Goal: Use online tool/utility: Utilize a website feature to perform a specific function

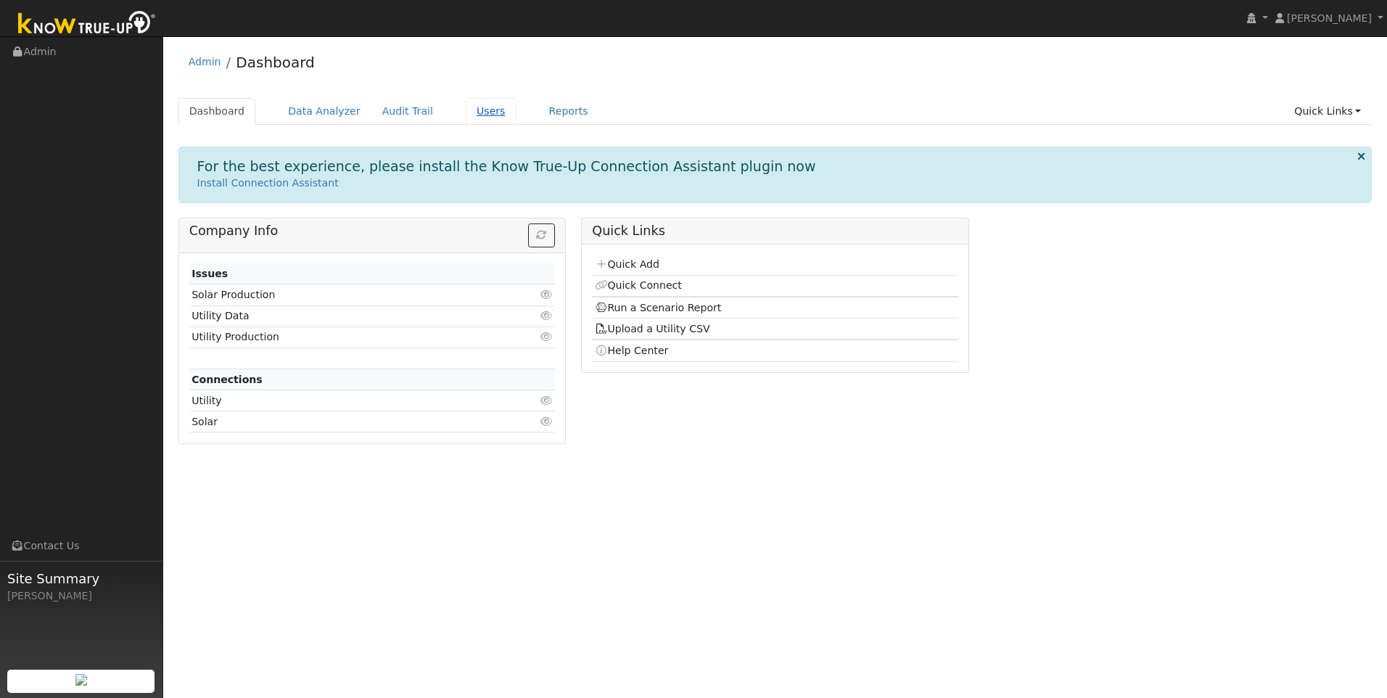
click at [466, 112] on link "Users" at bounding box center [491, 111] width 51 height 27
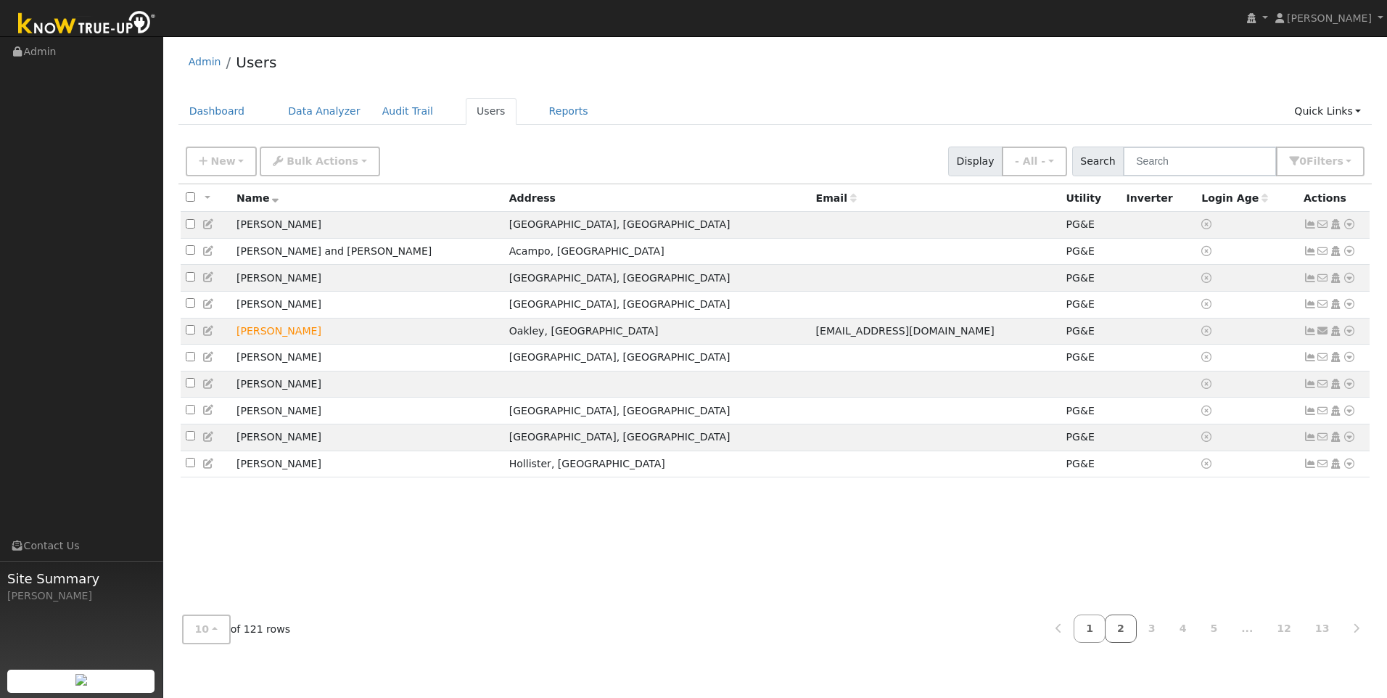
click at [1131, 630] on link "2" at bounding box center [1120, 628] width 32 height 28
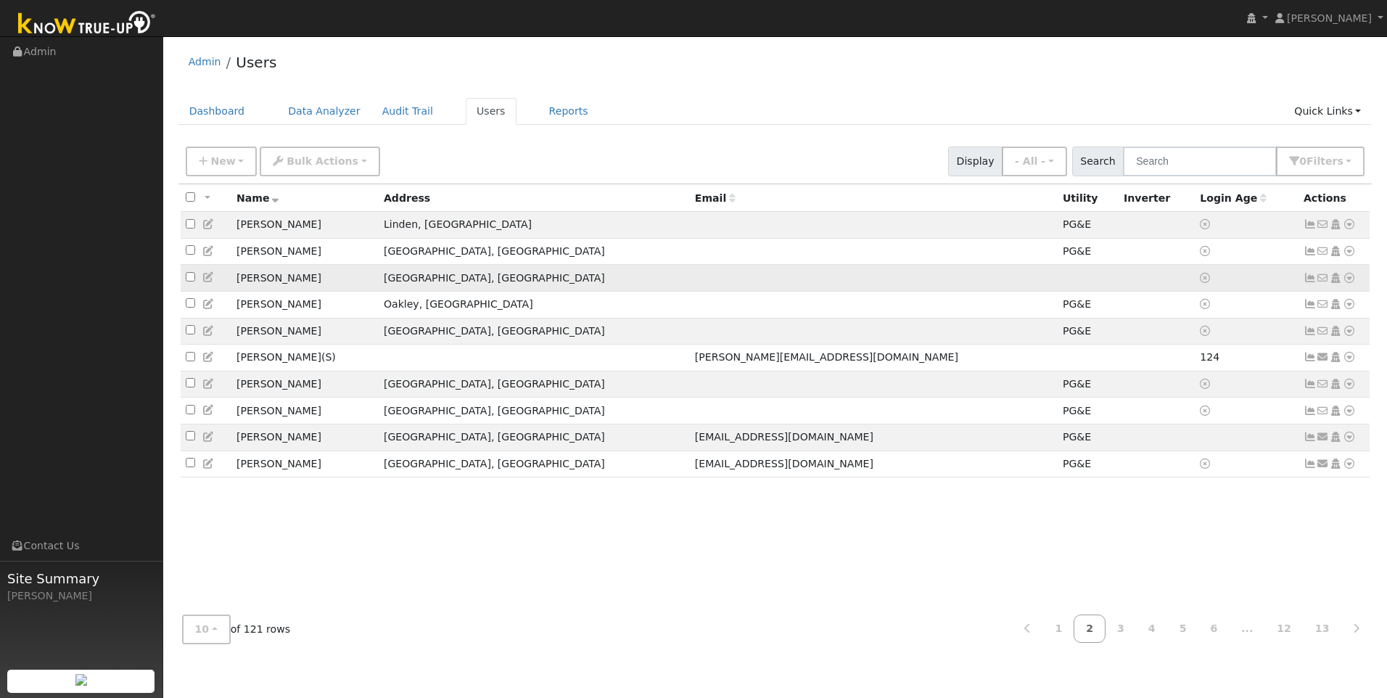
click at [189, 278] on input "checkbox" at bounding box center [190, 276] width 9 height 9
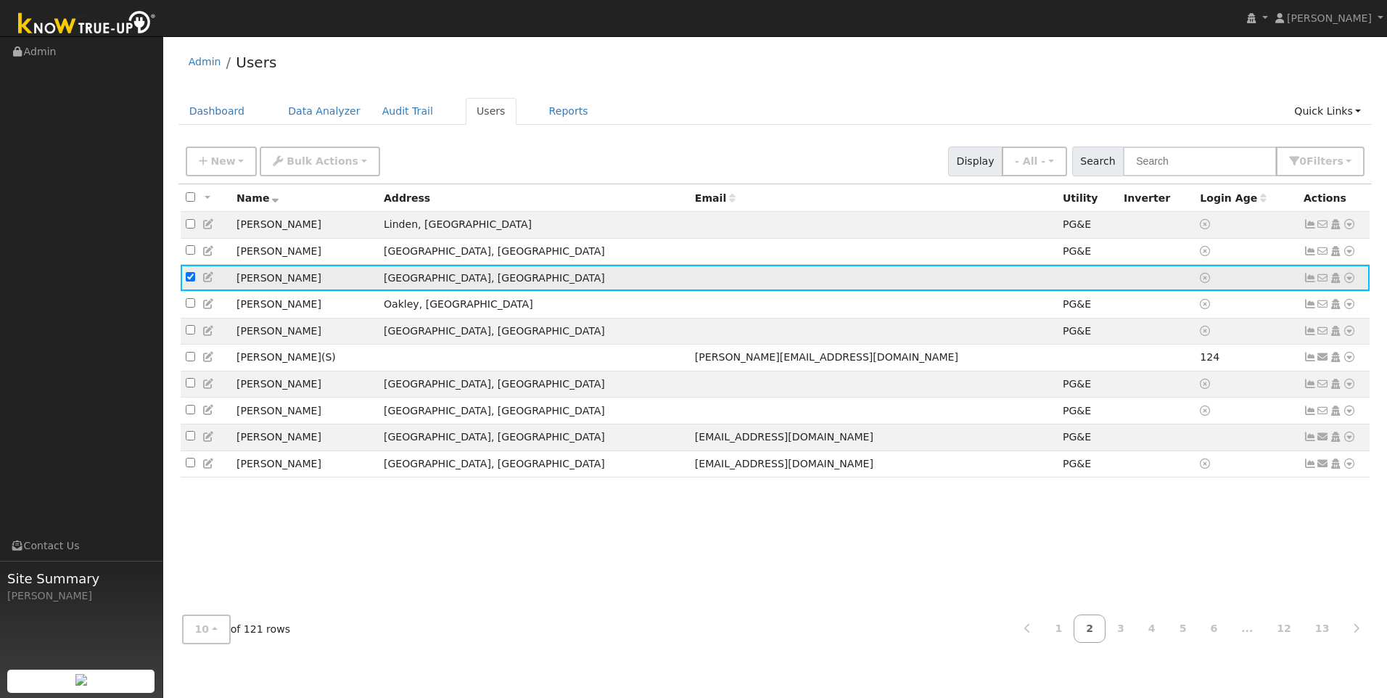
click at [187, 281] on input "checkbox" at bounding box center [190, 276] width 9 height 9
checkbox input "false"
click at [551, 107] on link "Reports" at bounding box center [568, 111] width 61 height 27
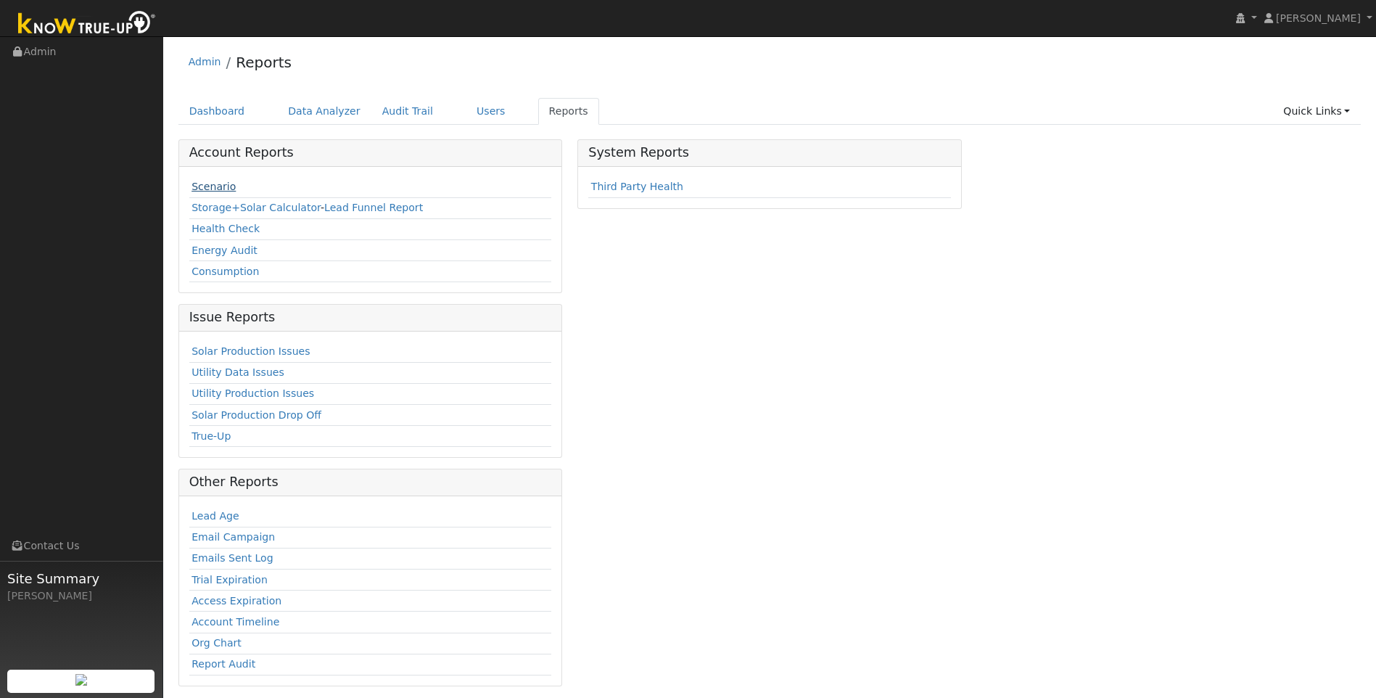
click at [222, 187] on link "Scenario" at bounding box center [213, 187] width 44 height 12
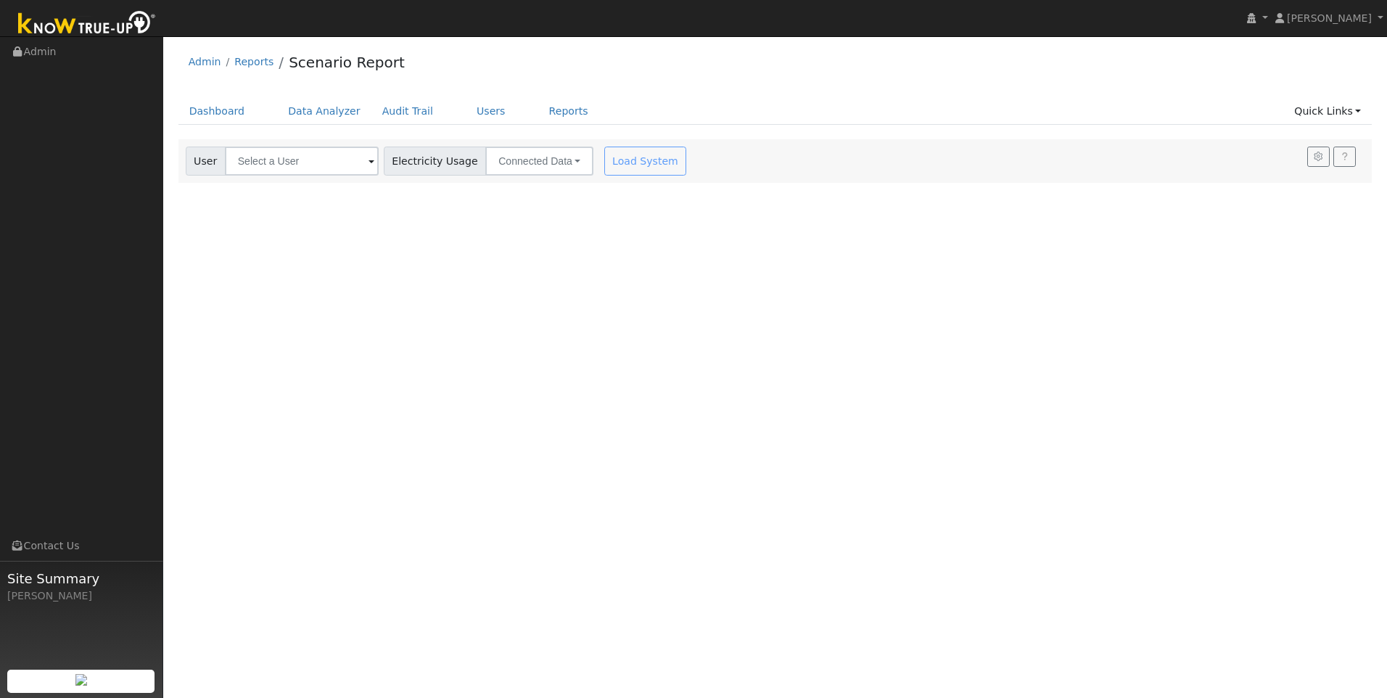
click at [368, 165] on span at bounding box center [371, 162] width 6 height 17
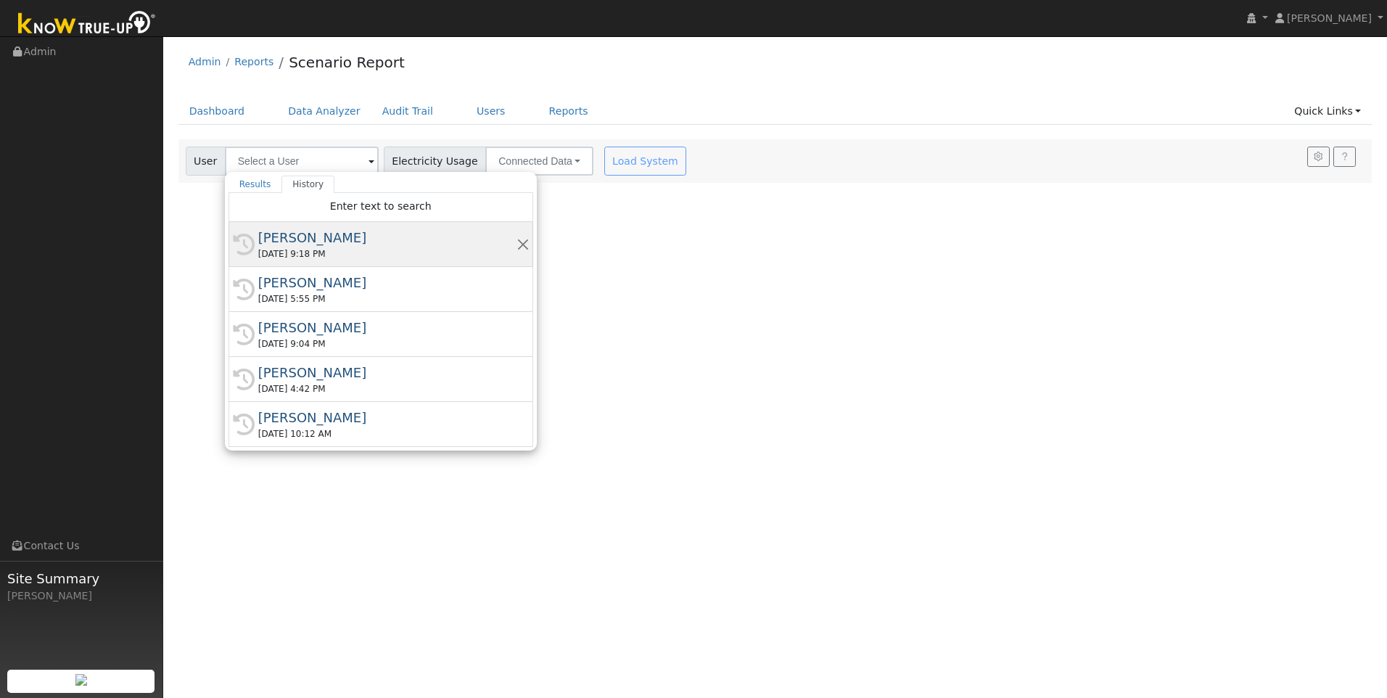
click at [307, 239] on div "Mark Buckley" at bounding box center [387, 238] width 258 height 20
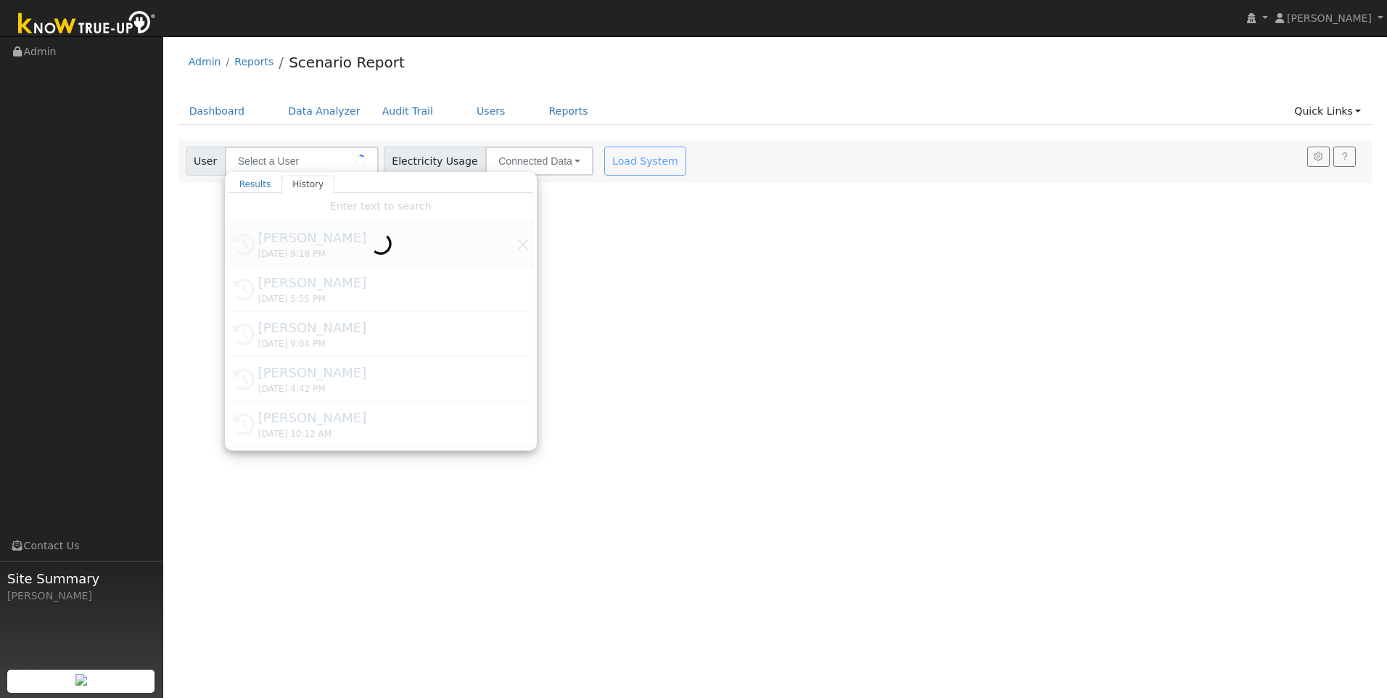
type input "Mark Buckley"
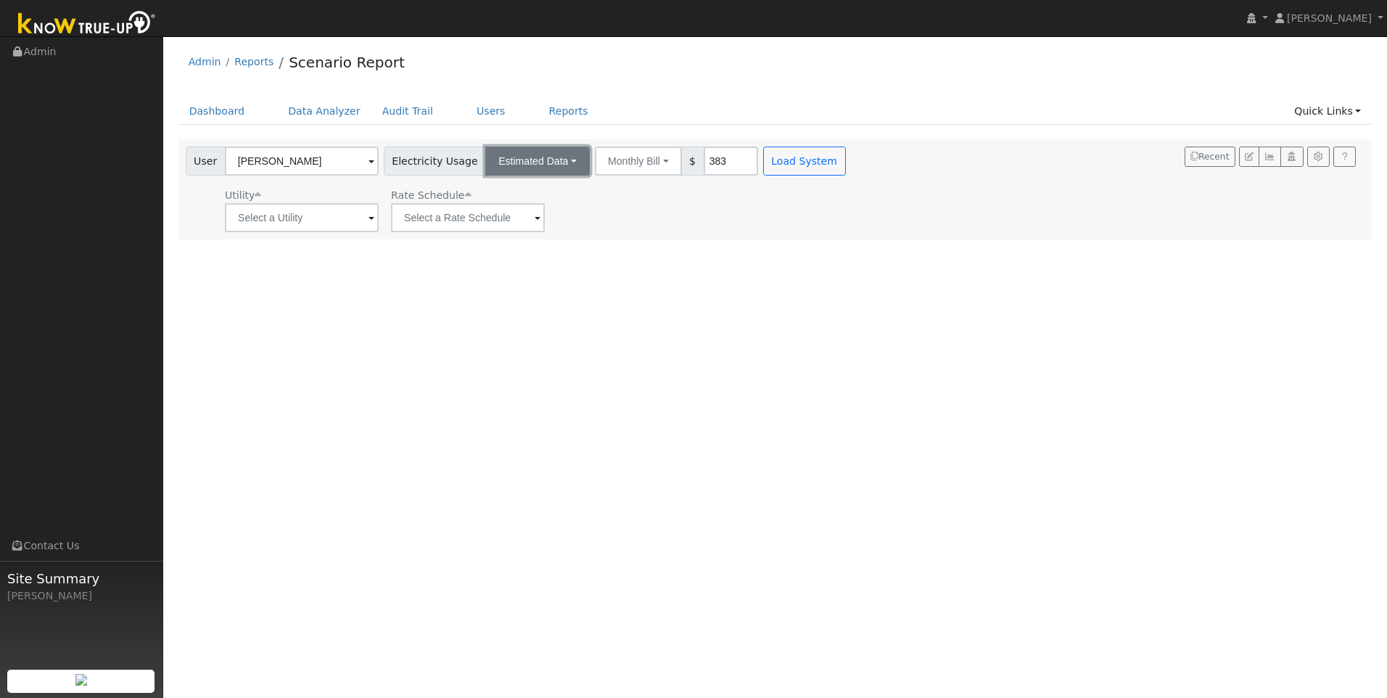
click at [539, 170] on button "Estimated Data" at bounding box center [537, 160] width 104 height 29
click at [511, 235] on link "CSV Data" at bounding box center [537, 234] width 103 height 20
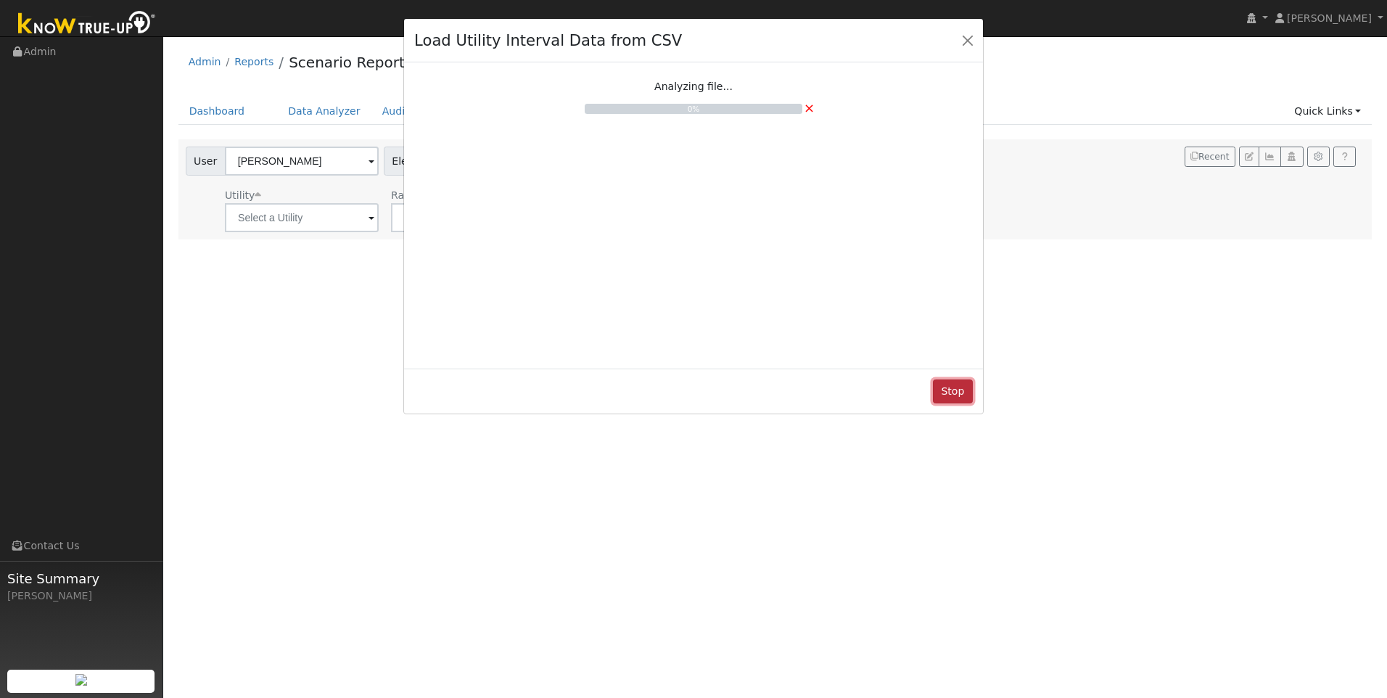
click at [953, 395] on button "Stop" at bounding box center [953, 391] width 40 height 25
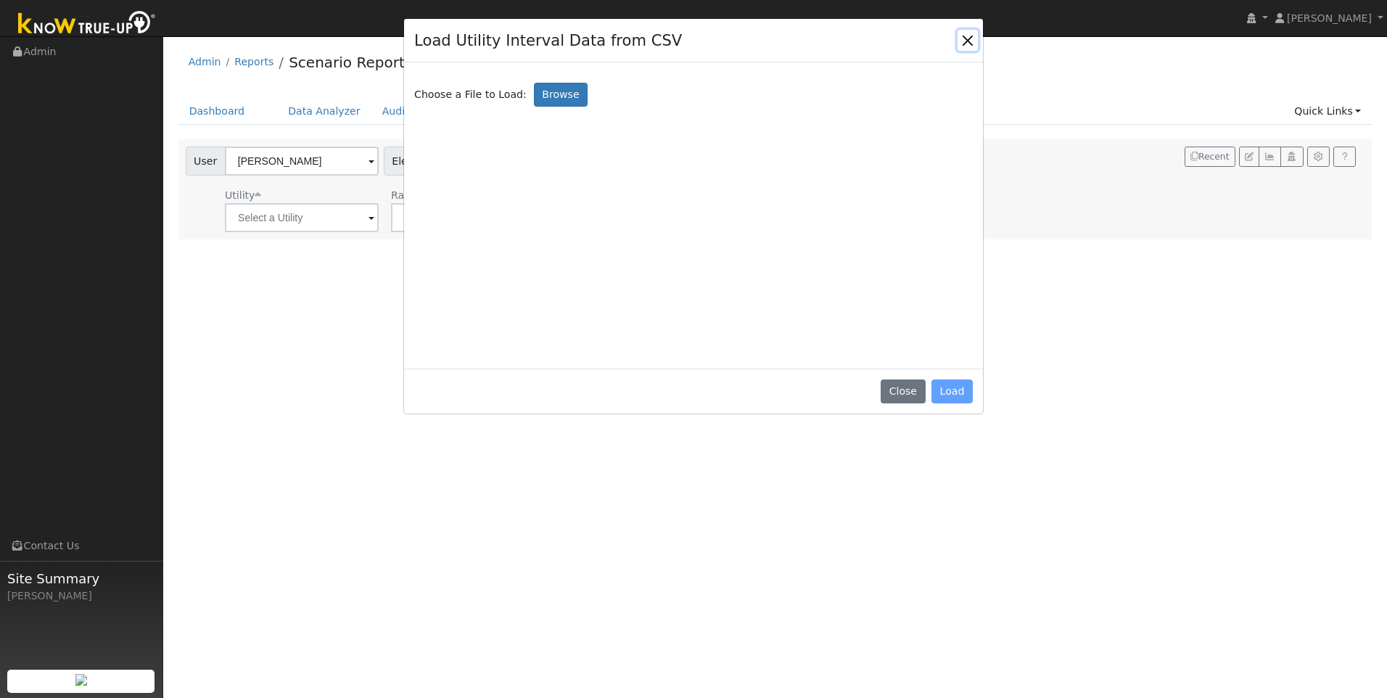
click at [972, 37] on button "Close" at bounding box center [967, 40] width 20 height 20
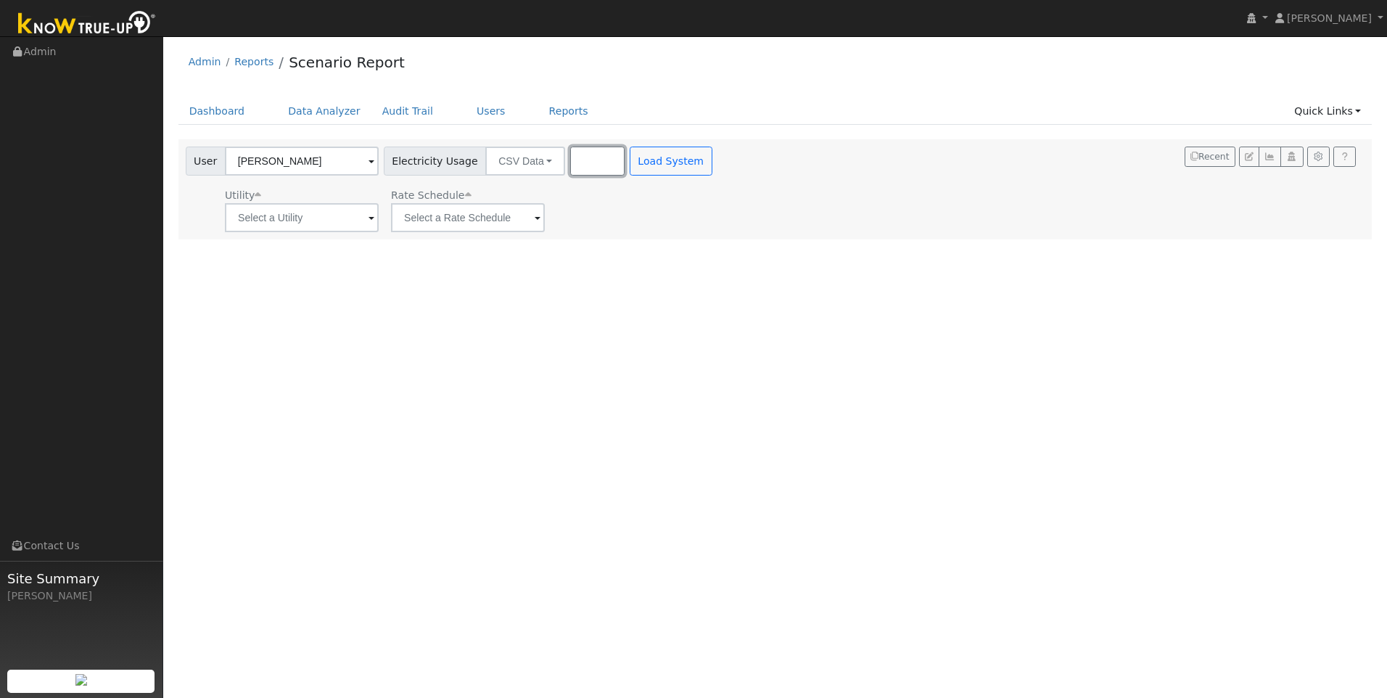
click at [570, 165] on button "Browse" at bounding box center [597, 160] width 54 height 29
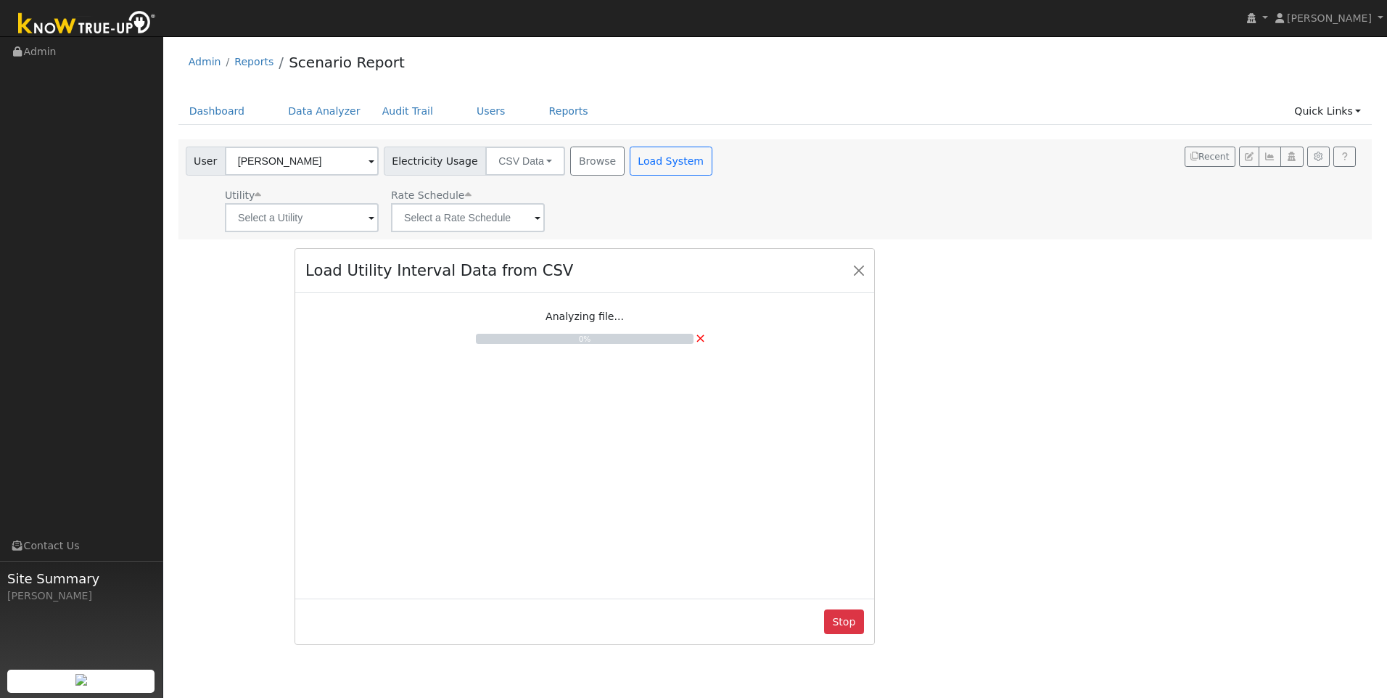
drag, startPoint x: 710, startPoint y: 29, endPoint x: 601, endPoint y: 259, distance: 254.3
click at [601, 259] on div "Load Utility Interval Data from CSV" at bounding box center [584, 271] width 579 height 44
click at [857, 271] on button "Close" at bounding box center [858, 270] width 20 height 20
click at [538, 115] on link "Reports" at bounding box center [568, 111] width 61 height 27
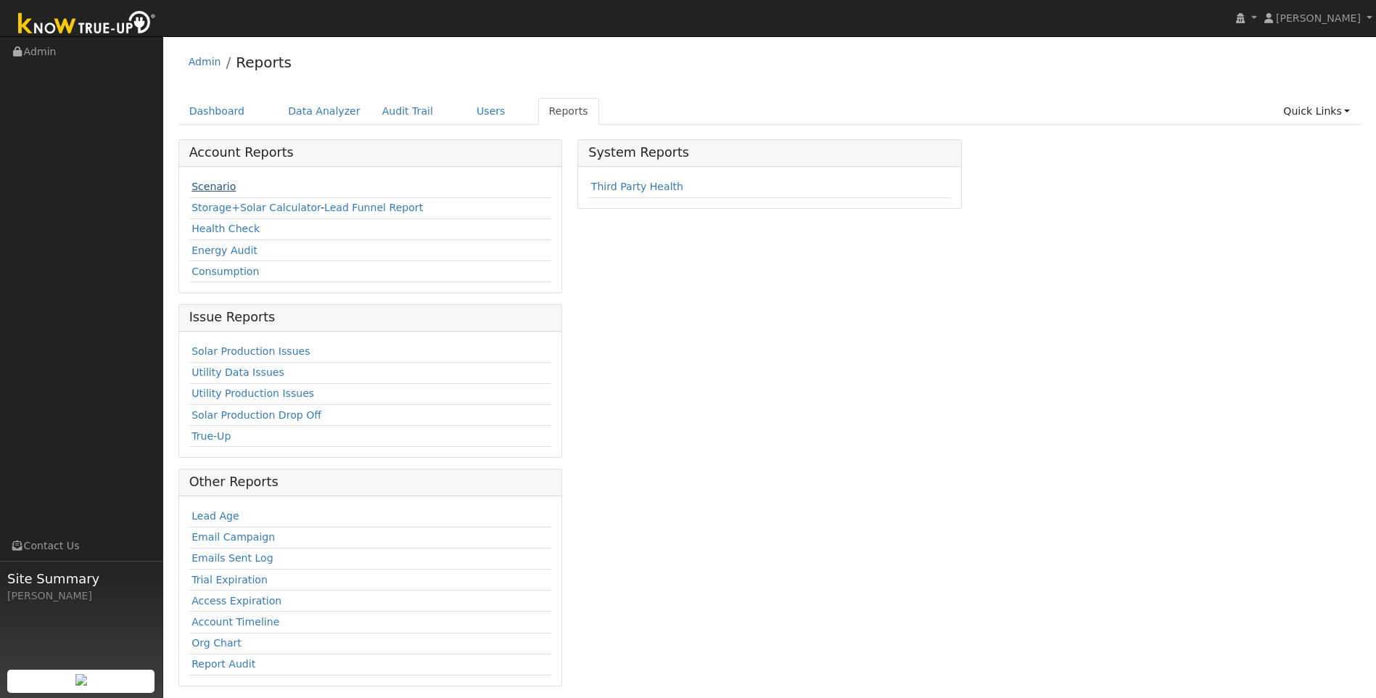
click at [226, 191] on link "Scenario" at bounding box center [213, 187] width 44 height 12
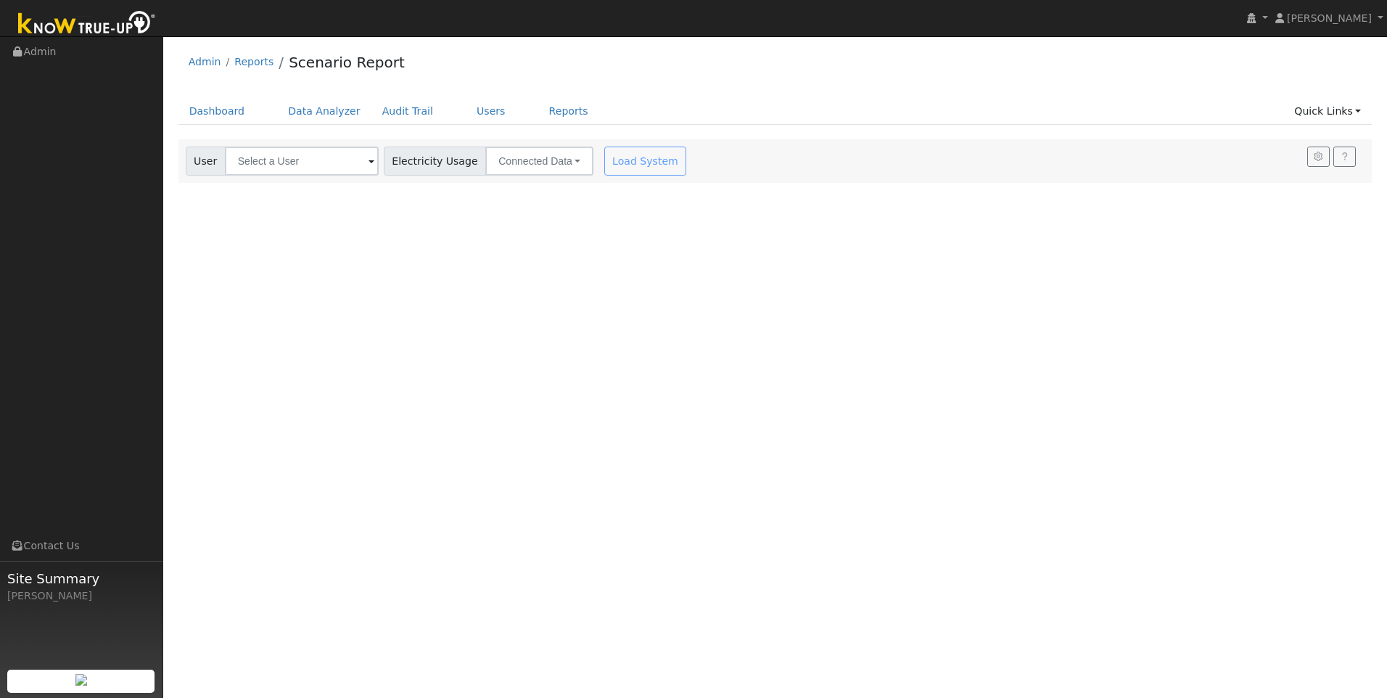
click at [368, 161] on span at bounding box center [371, 162] width 6 height 17
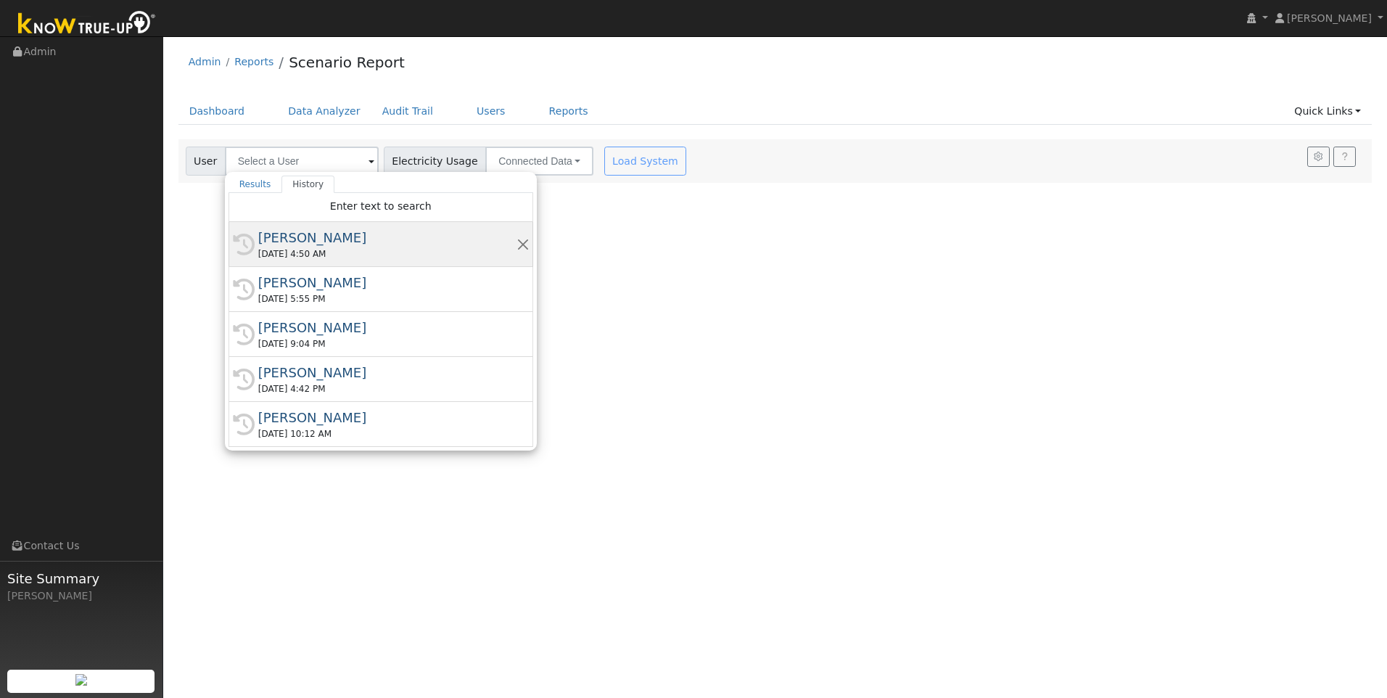
click at [305, 247] on div "[DATE] 4:50 AM" at bounding box center [387, 253] width 258 height 13
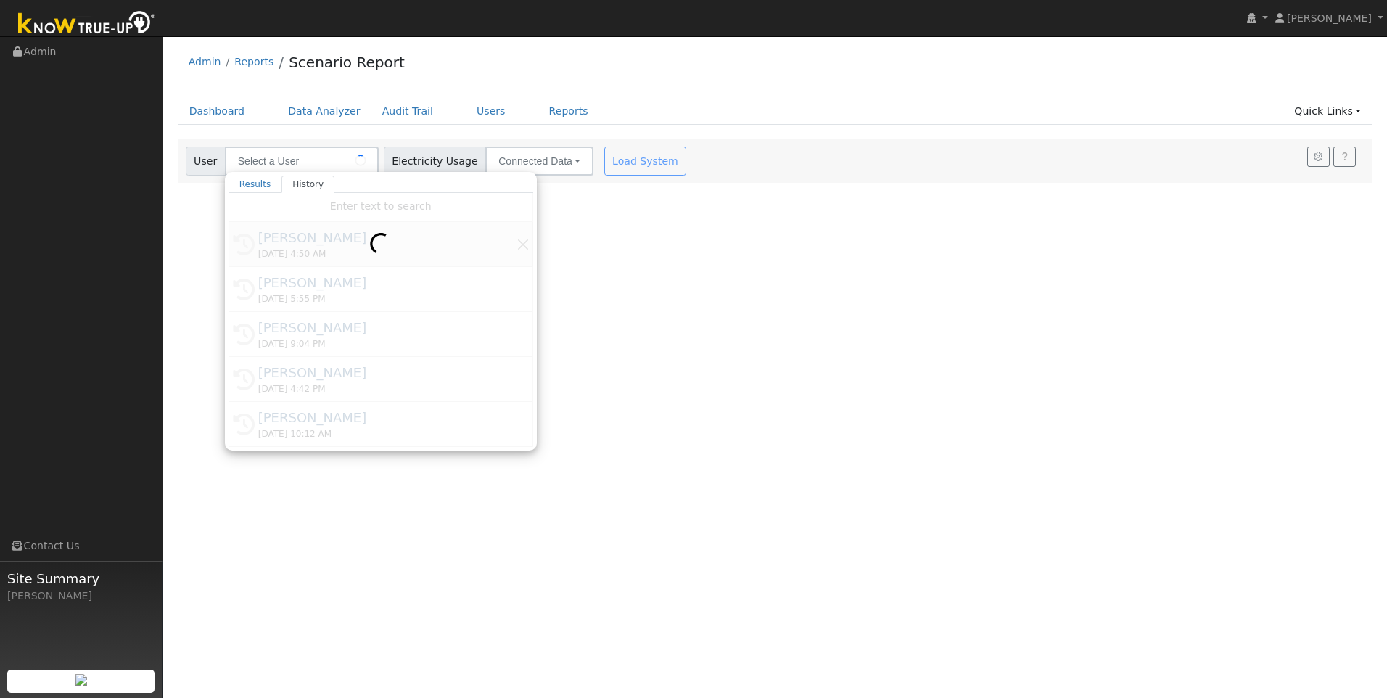
type input "[PERSON_NAME]"
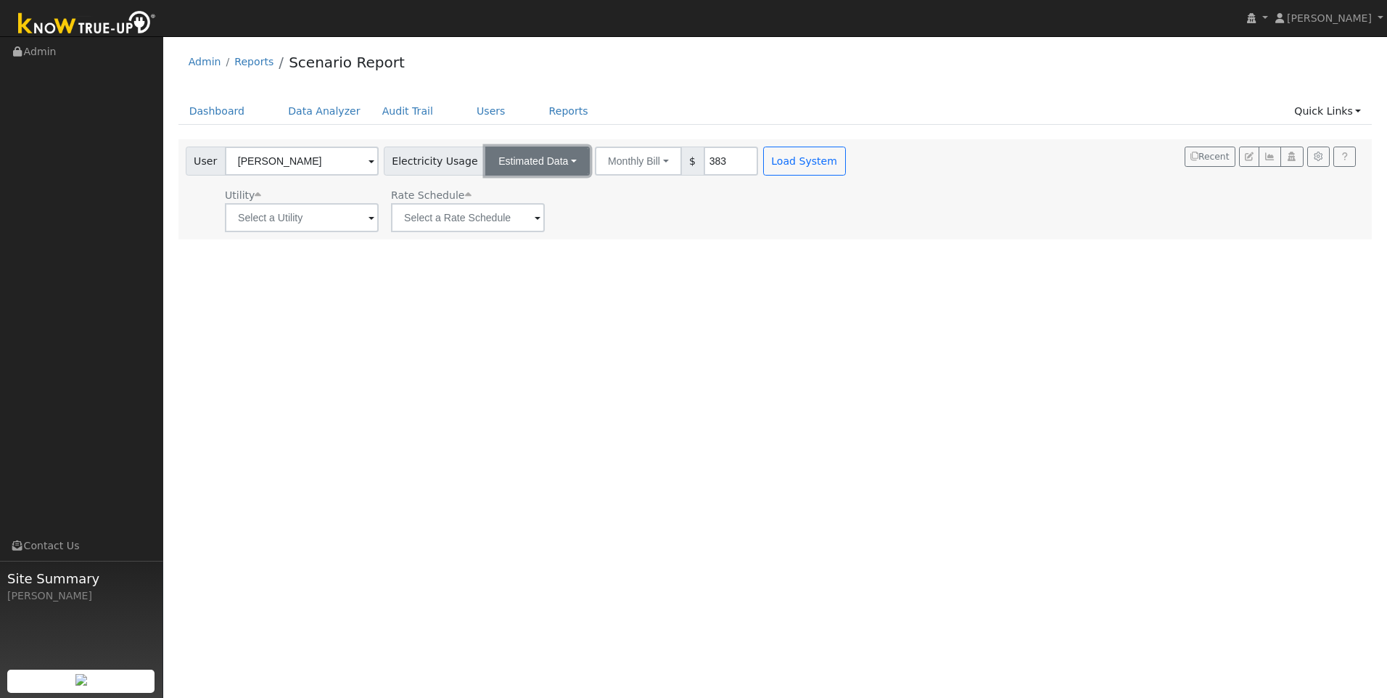
click at [554, 165] on button "Estimated Data" at bounding box center [537, 160] width 104 height 29
click at [514, 234] on link "CSV Data" at bounding box center [537, 234] width 103 height 20
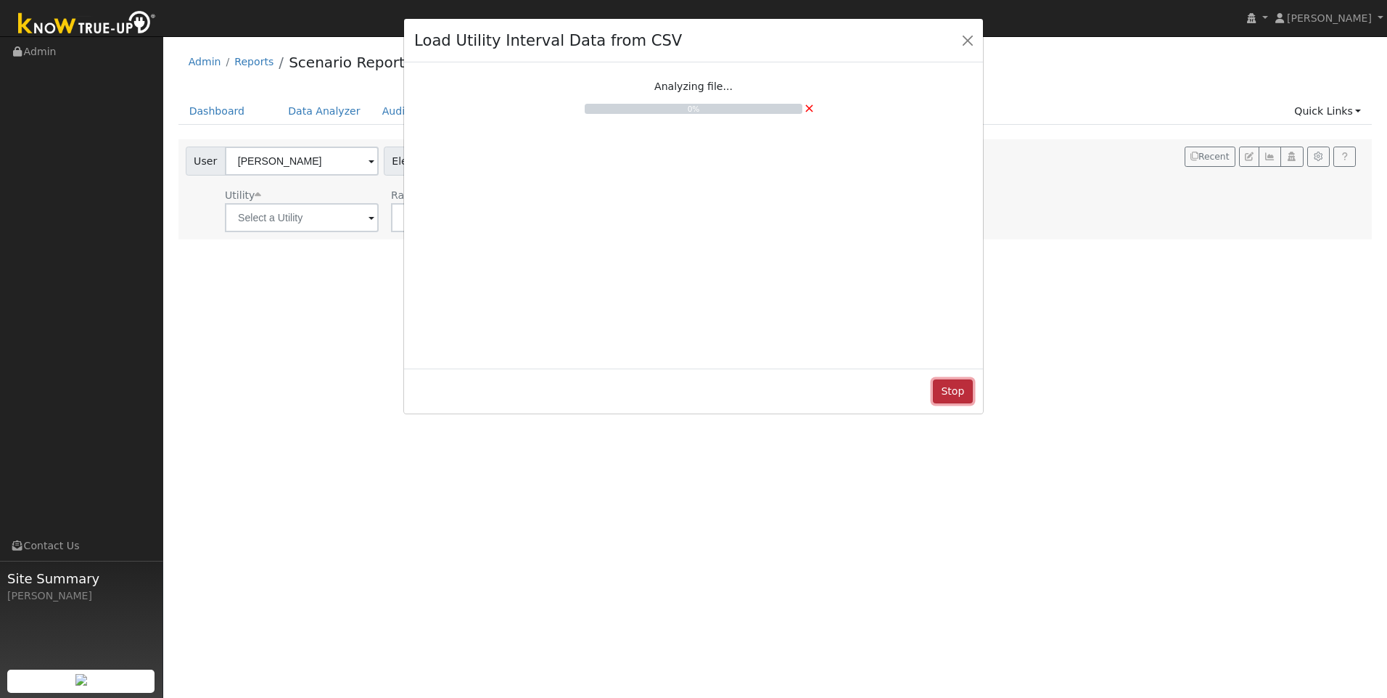
click at [949, 389] on button "Stop" at bounding box center [953, 391] width 40 height 25
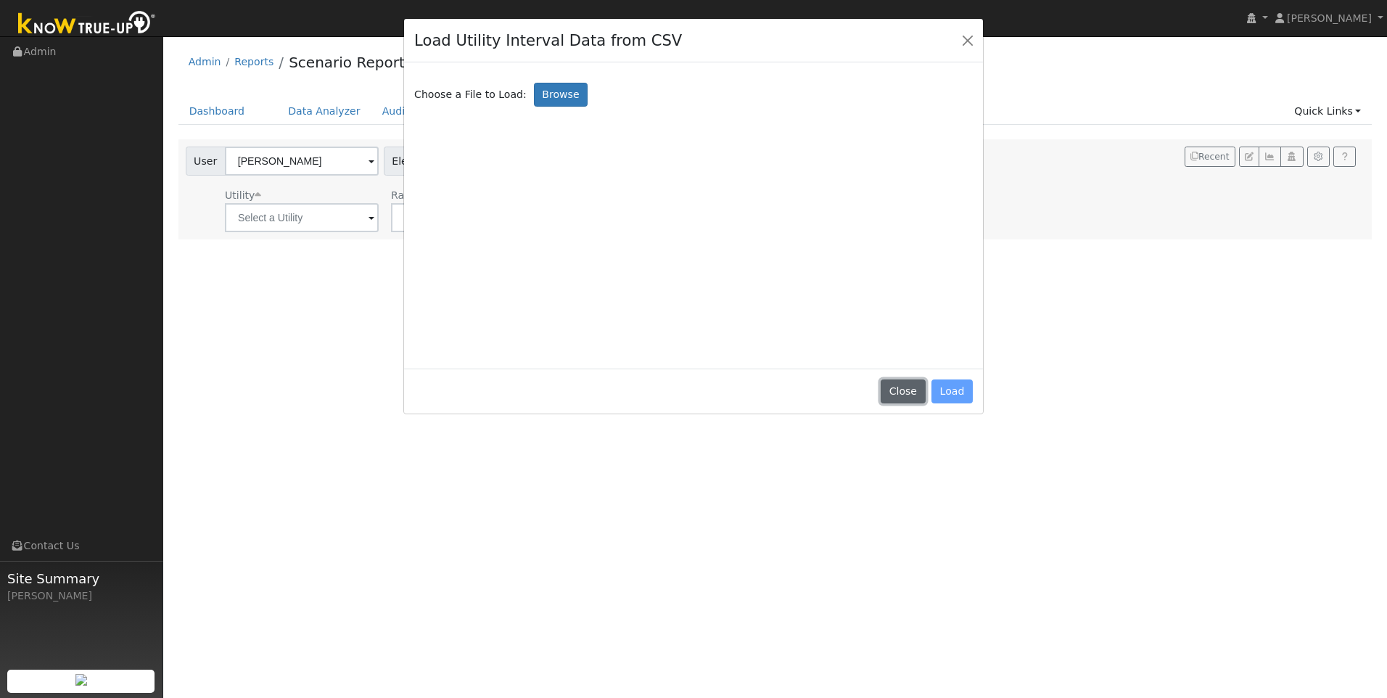
click at [913, 392] on button "Close" at bounding box center [902, 391] width 44 height 25
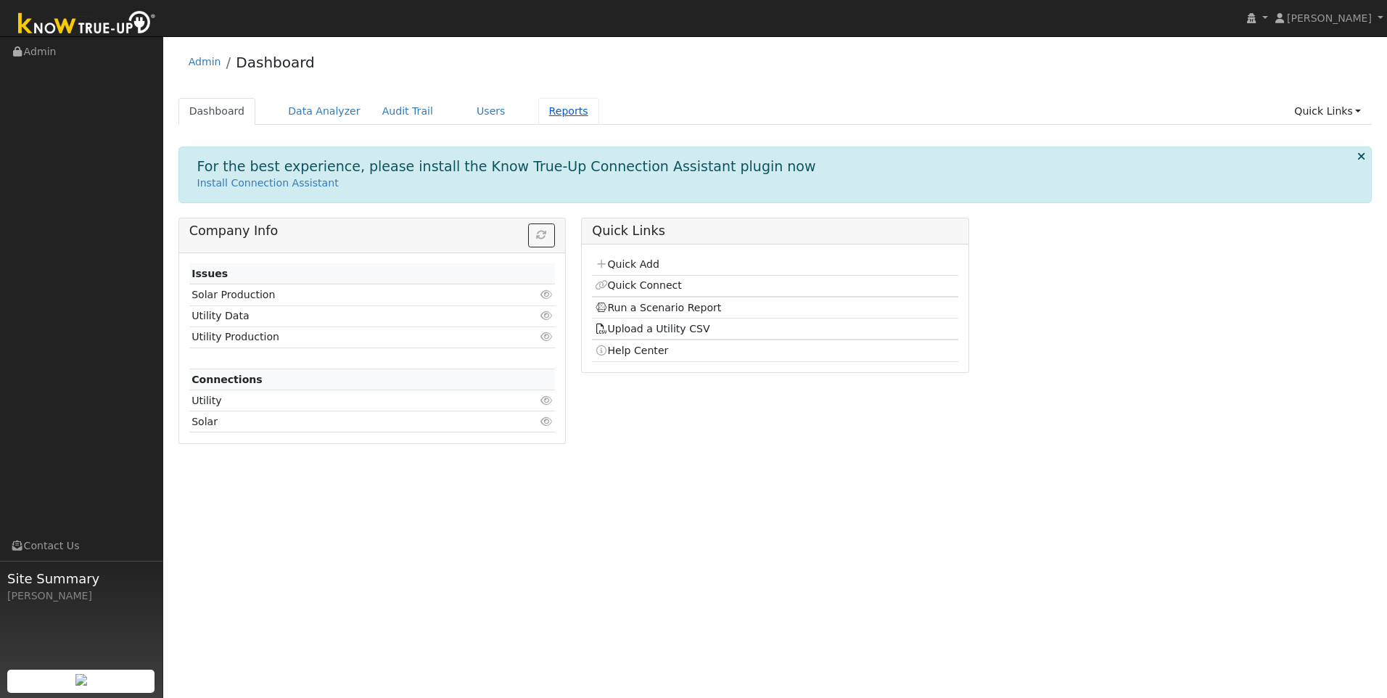
click at [538, 113] on link "Reports" at bounding box center [568, 111] width 61 height 27
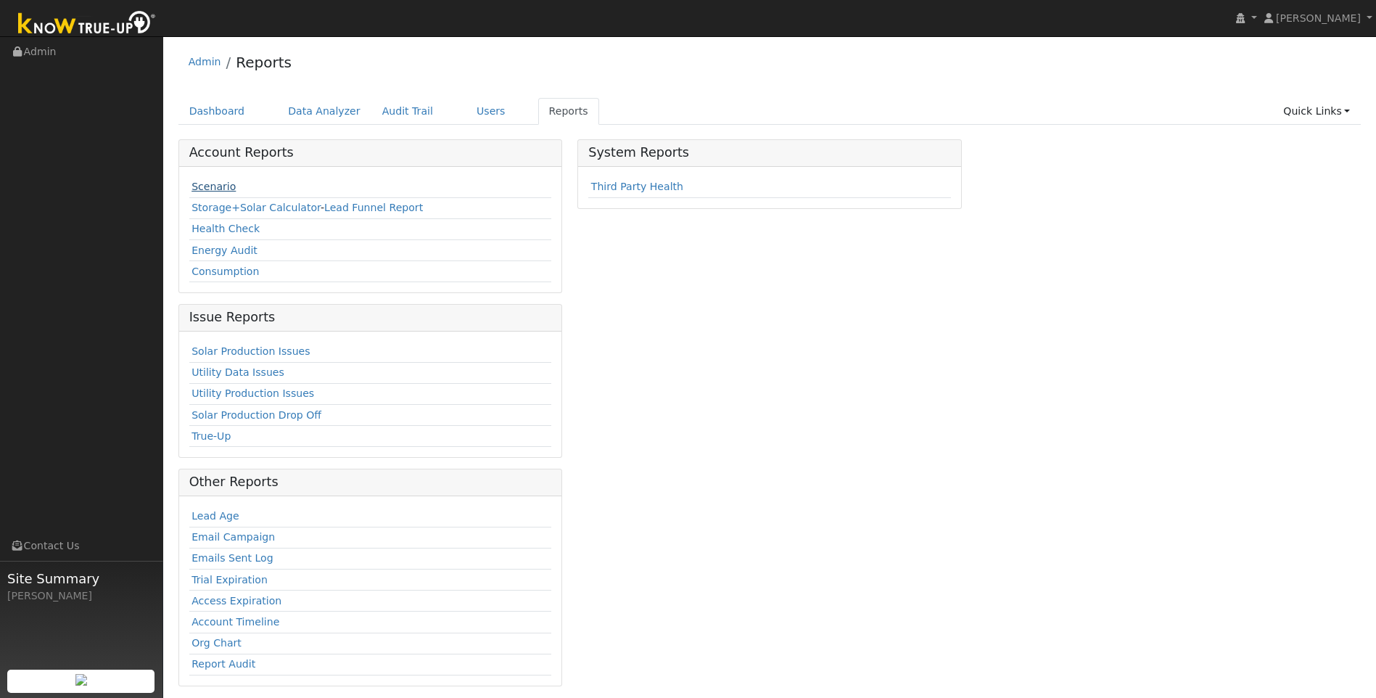
click at [212, 185] on link "Scenario" at bounding box center [213, 187] width 44 height 12
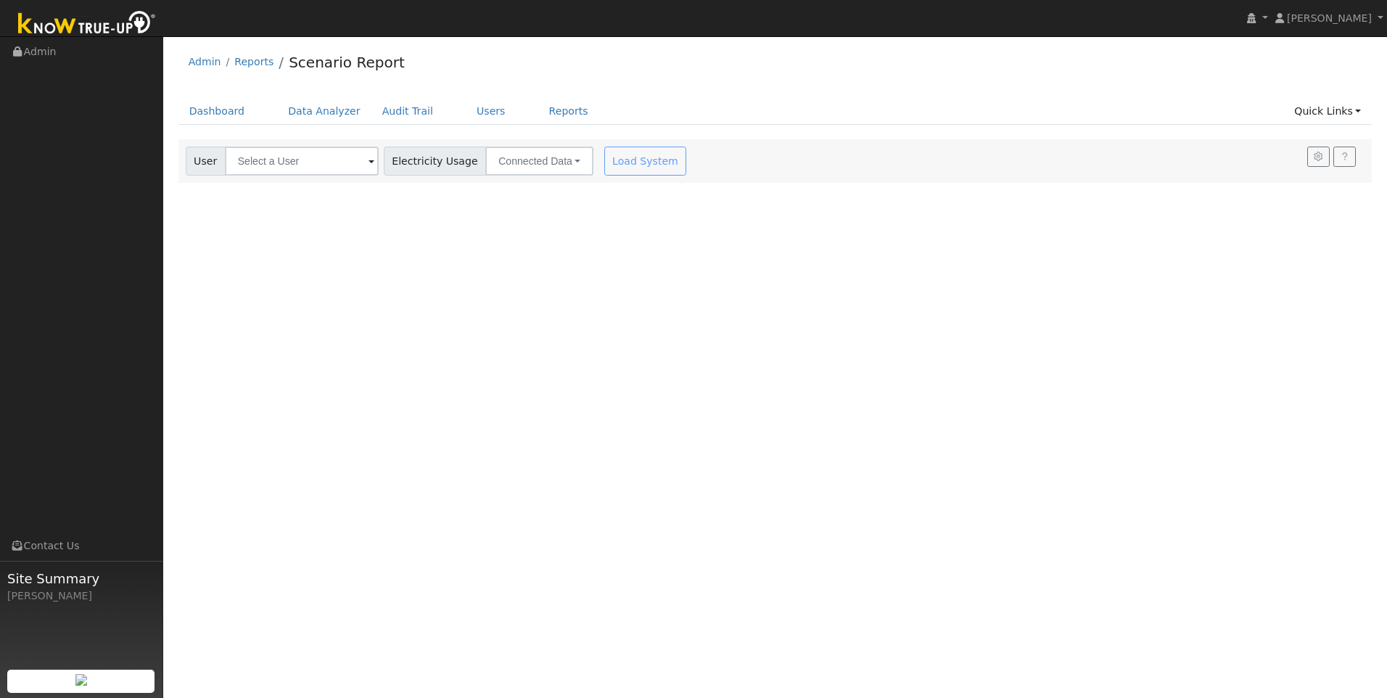
click at [368, 164] on span at bounding box center [371, 162] width 6 height 17
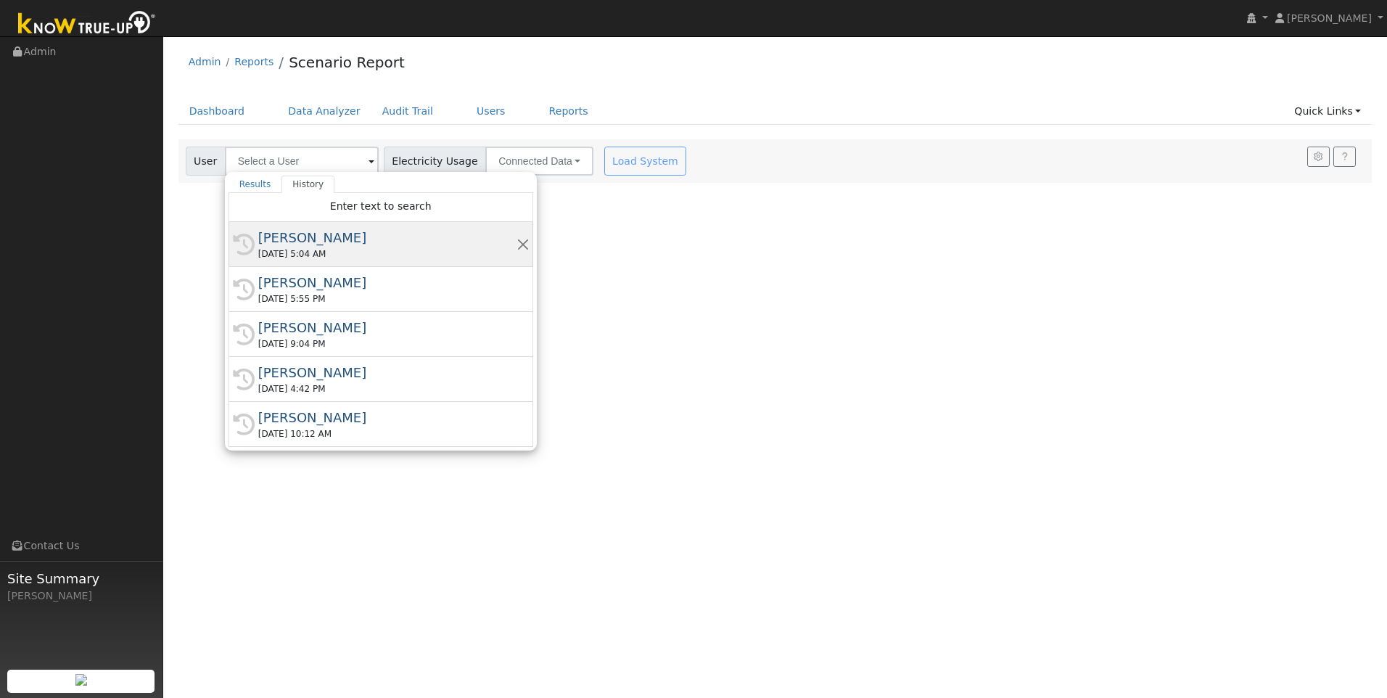
click at [289, 241] on div "[PERSON_NAME]" at bounding box center [387, 238] width 258 height 20
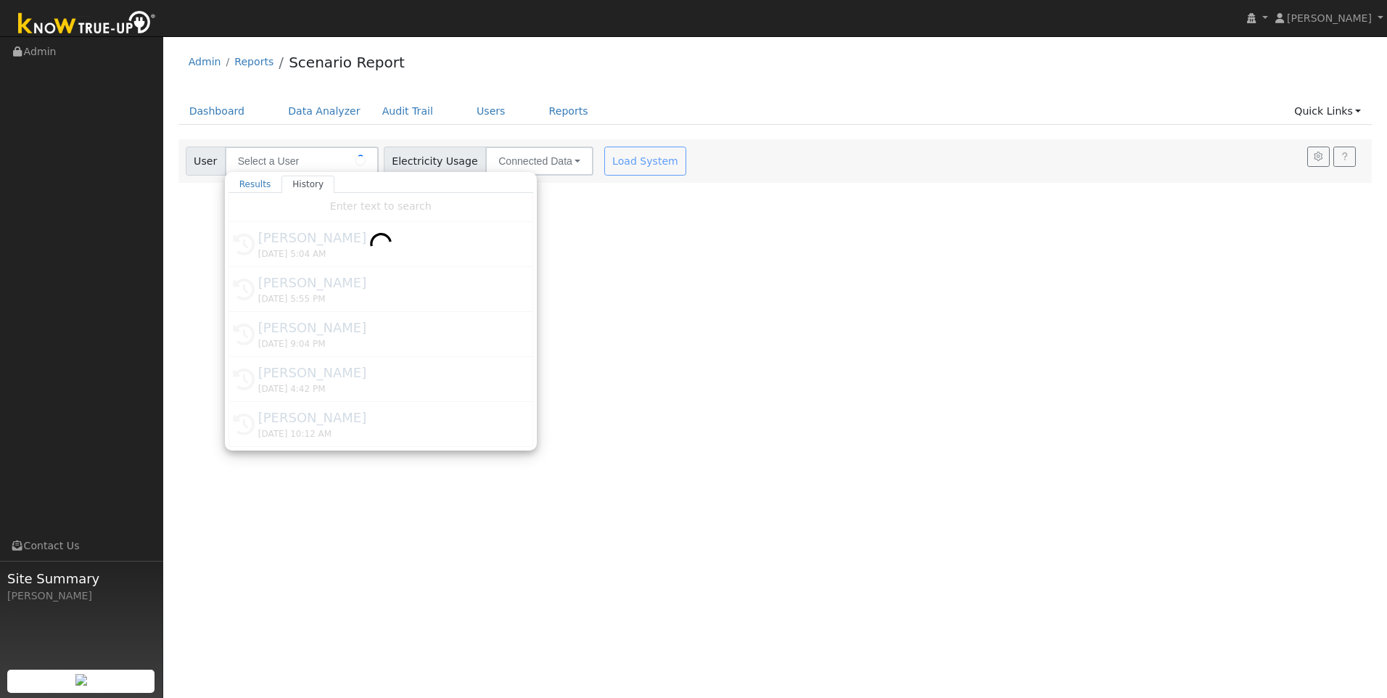
type input "[PERSON_NAME]"
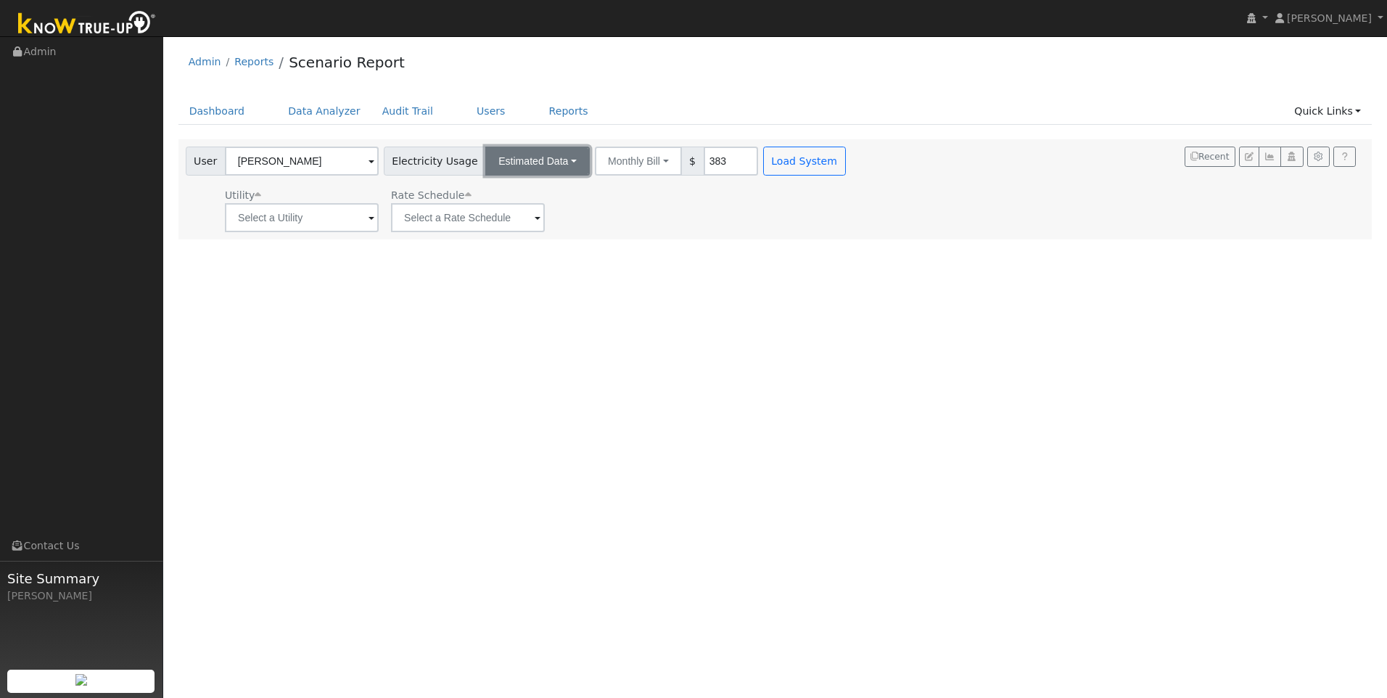
click at [533, 162] on button "Estimated Data" at bounding box center [537, 160] width 104 height 29
click at [524, 228] on link "CSV Data" at bounding box center [537, 234] width 103 height 20
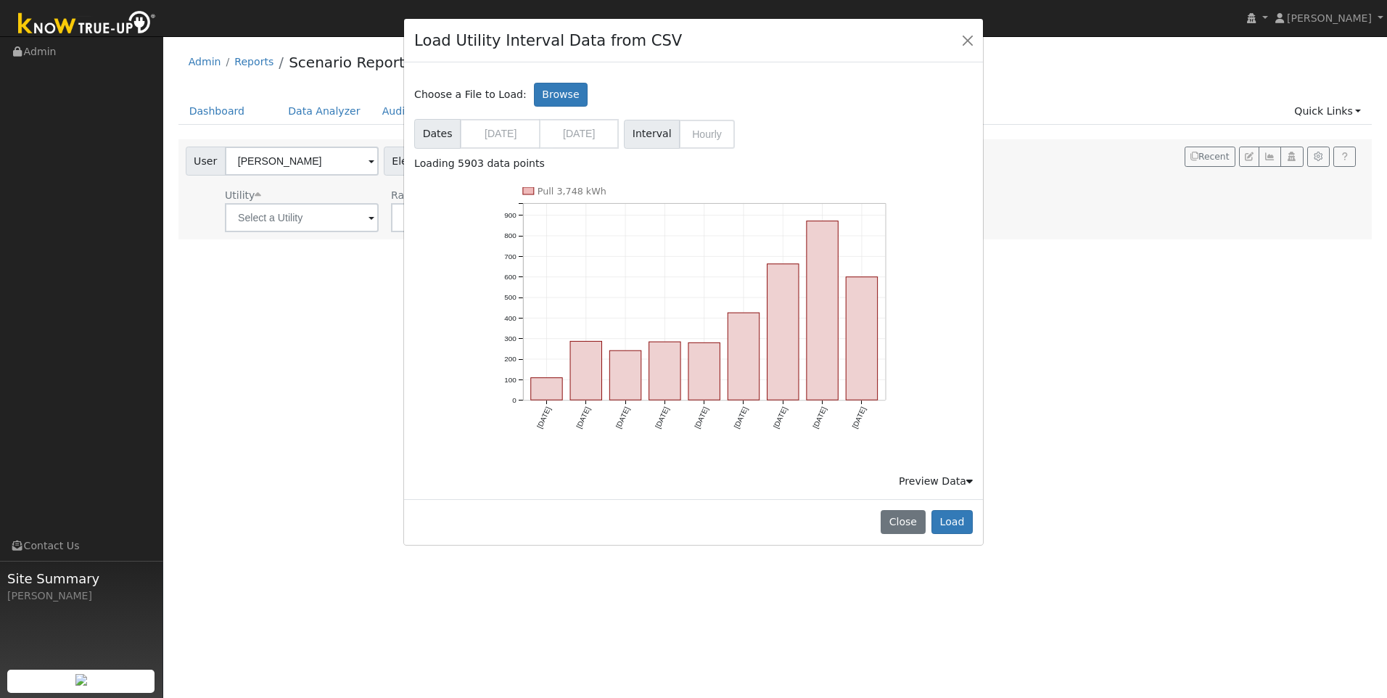
click at [689, 106] on div "Choose a File to Load: Browse Dates [DATE] [DATE] Format Interval Hourly Loadin…" at bounding box center [693, 281] width 558 height 413
drag, startPoint x: 658, startPoint y: 57, endPoint x: 617, endPoint y: 52, distance: 41.6
click at [625, 51] on div "Load Utility Interval Data from CSV" at bounding box center [693, 41] width 579 height 44
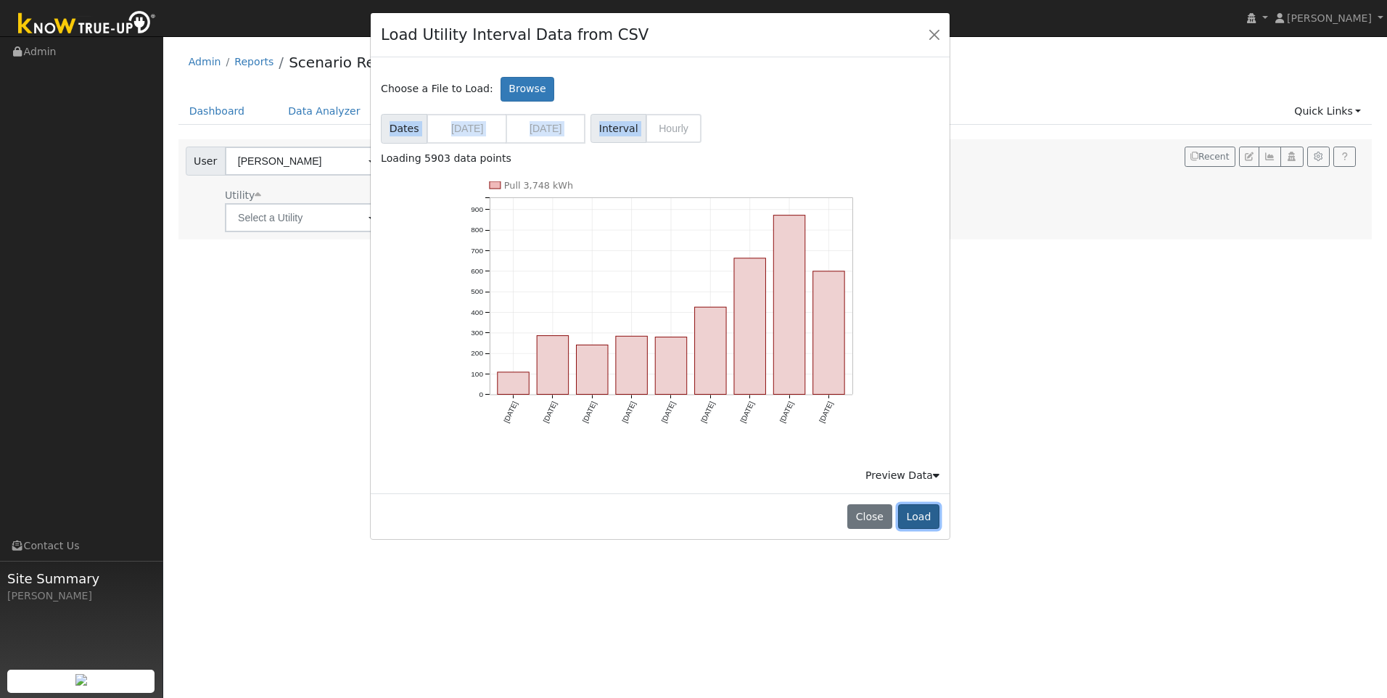
click at [916, 511] on button "Load" at bounding box center [918, 516] width 41 height 25
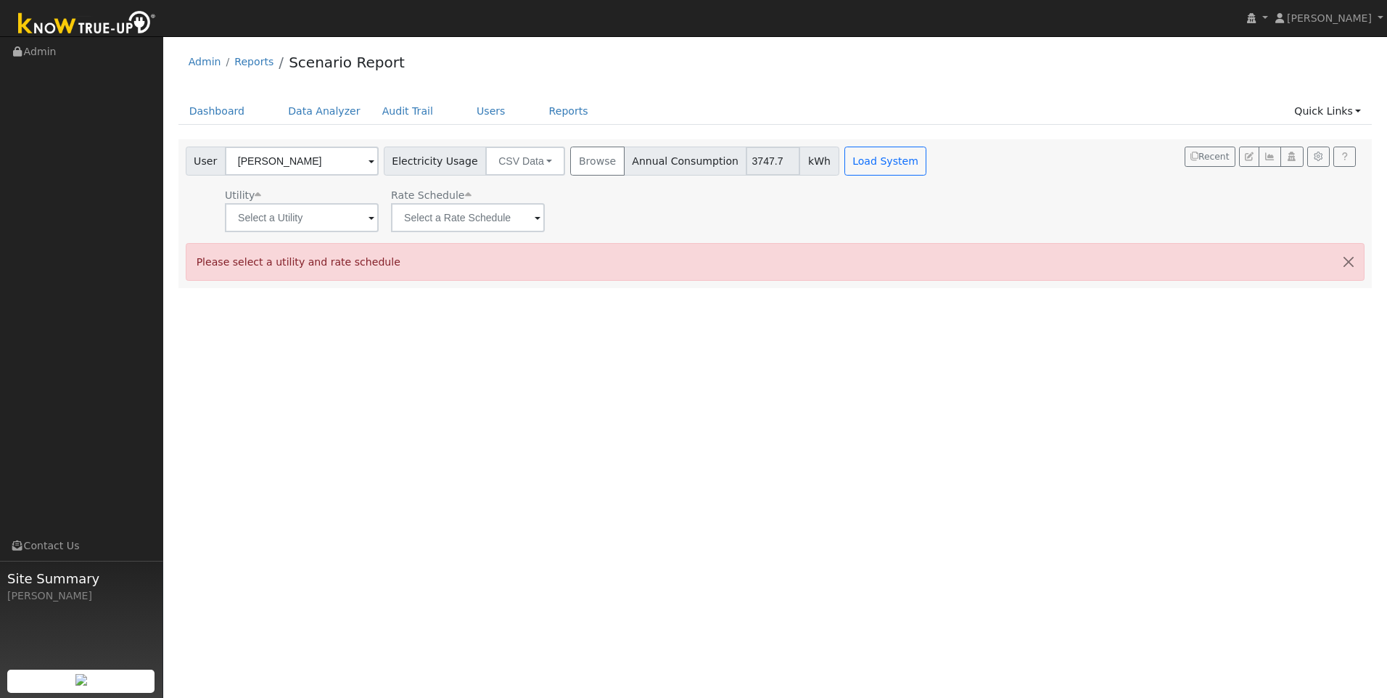
click at [368, 220] on span at bounding box center [371, 218] width 6 height 17
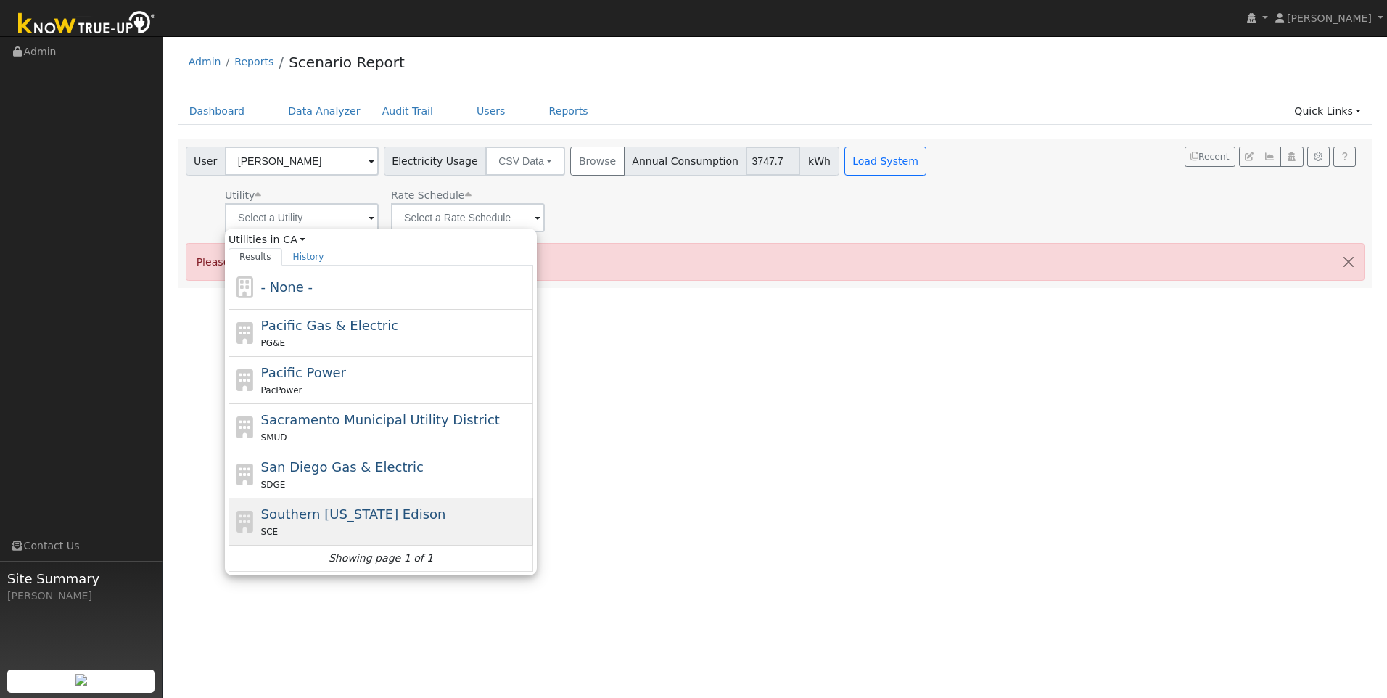
click at [350, 506] on span "Southern [US_STATE] Edison" at bounding box center [353, 513] width 185 height 15
type input "Southern [US_STATE] Edison"
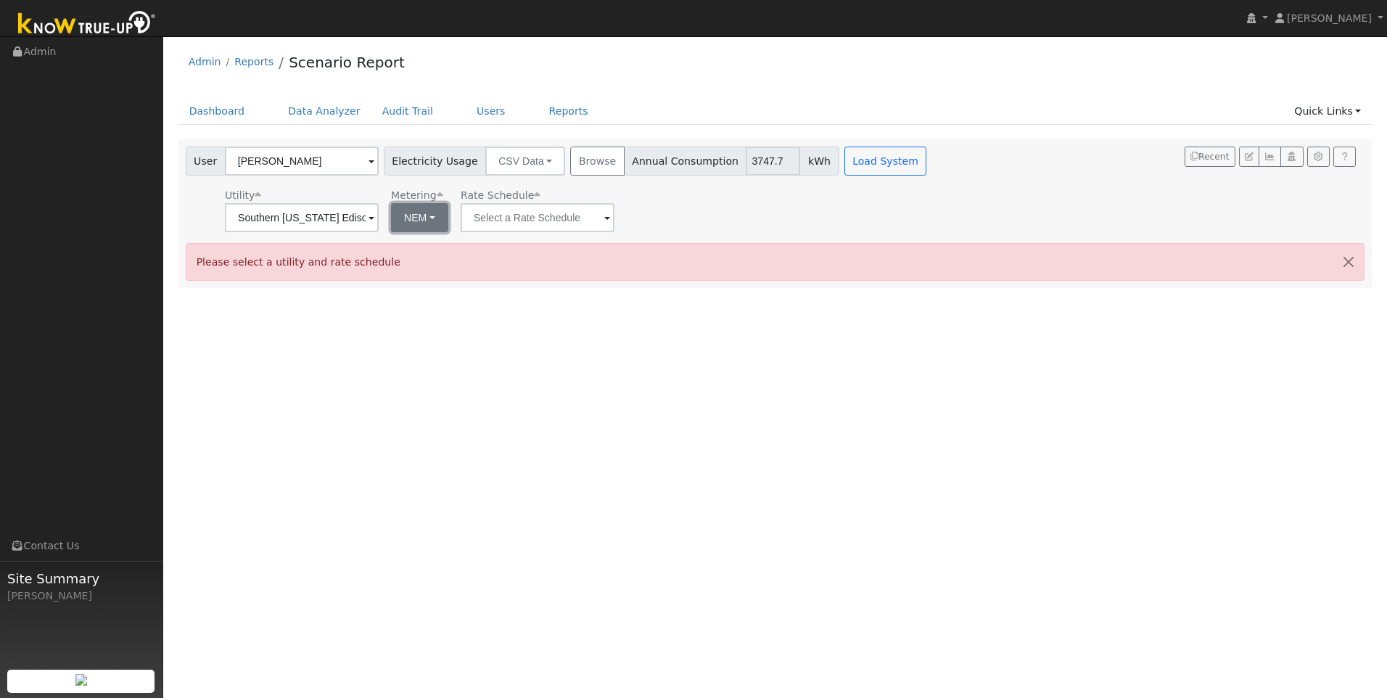
click at [424, 222] on button "NEM" at bounding box center [419, 217] width 57 height 29
click at [379, 215] on input "text" at bounding box center [302, 217] width 154 height 29
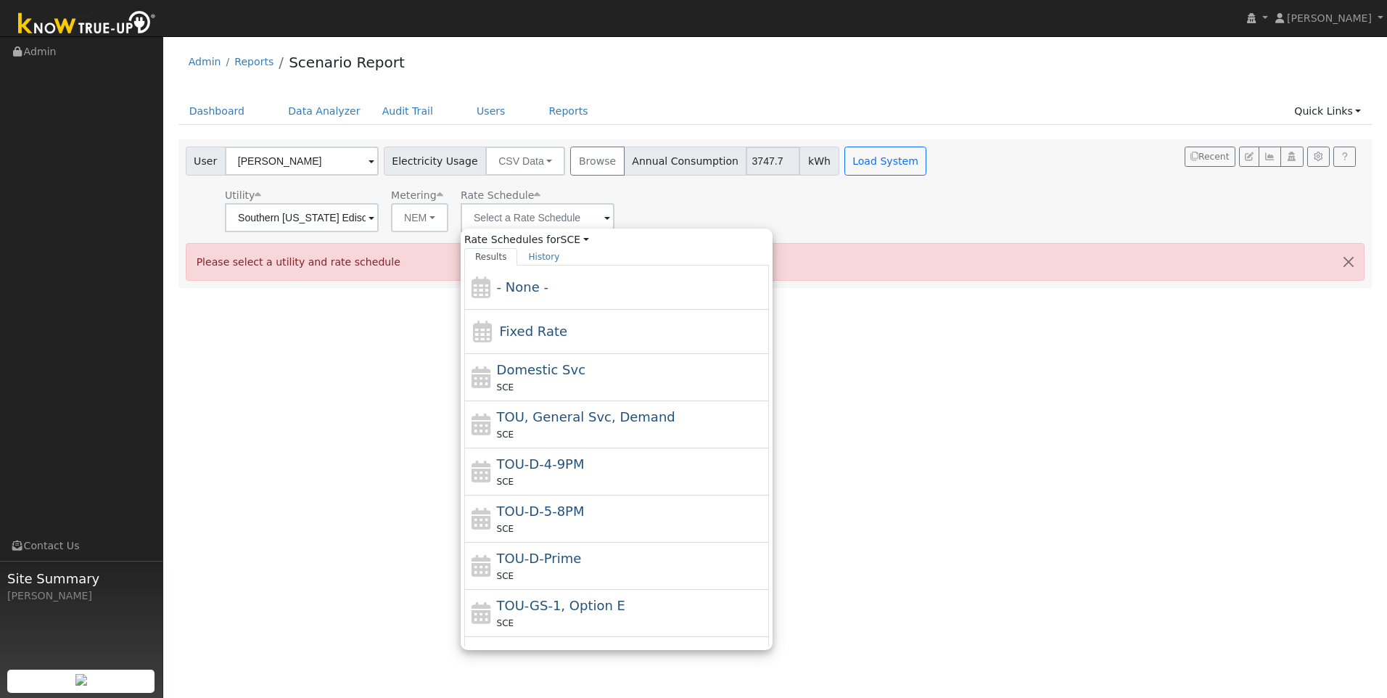
click at [1044, 357] on div "User Profile First name Last name Email Email Notifications No Emails No Emails…" at bounding box center [774, 366] width 1223 height 661
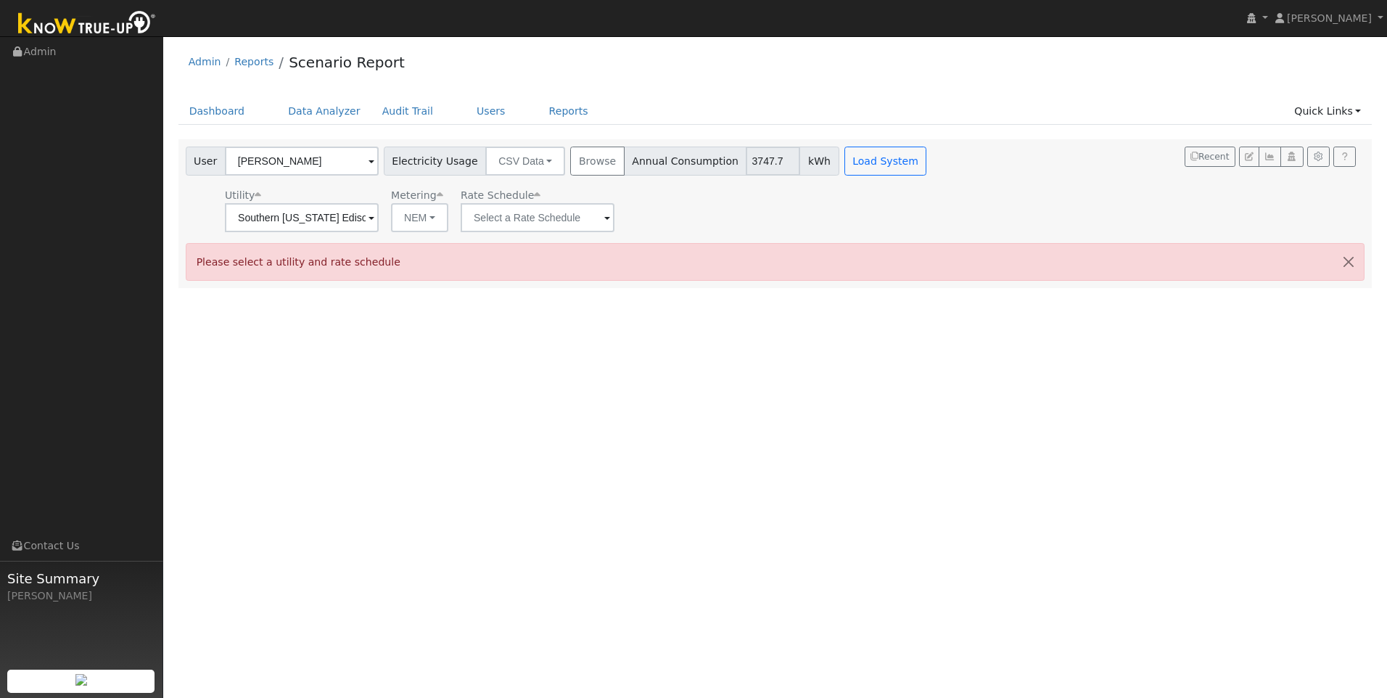
click at [374, 218] on span at bounding box center [371, 218] width 6 height 17
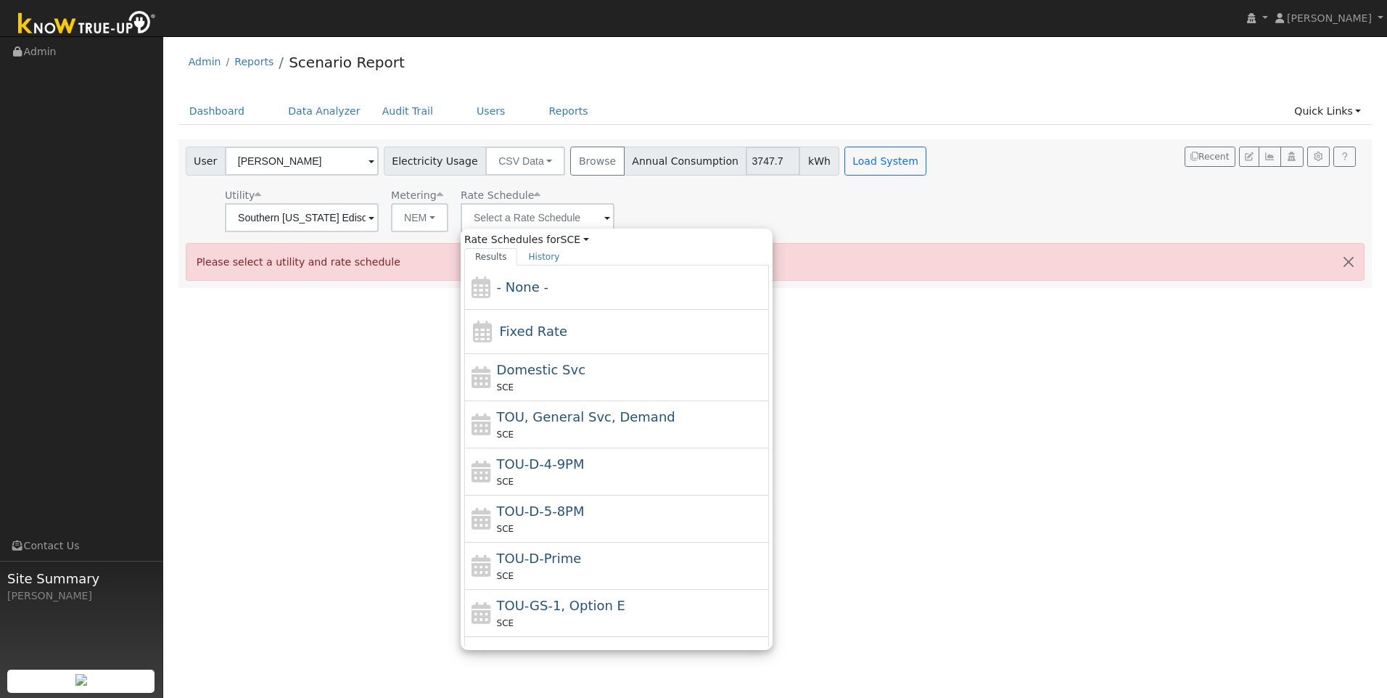
click at [556, 290] on div "- None -" at bounding box center [631, 287] width 269 height 20
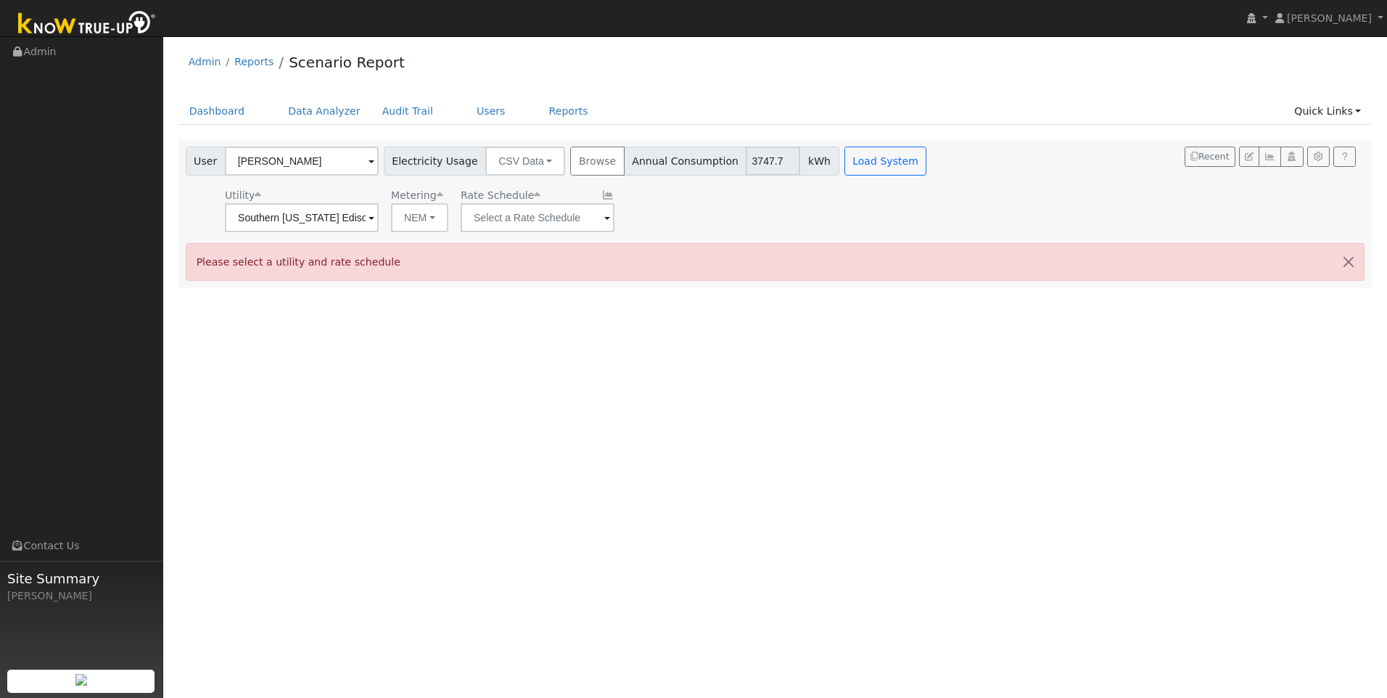
click at [374, 218] on span at bounding box center [371, 218] width 6 height 17
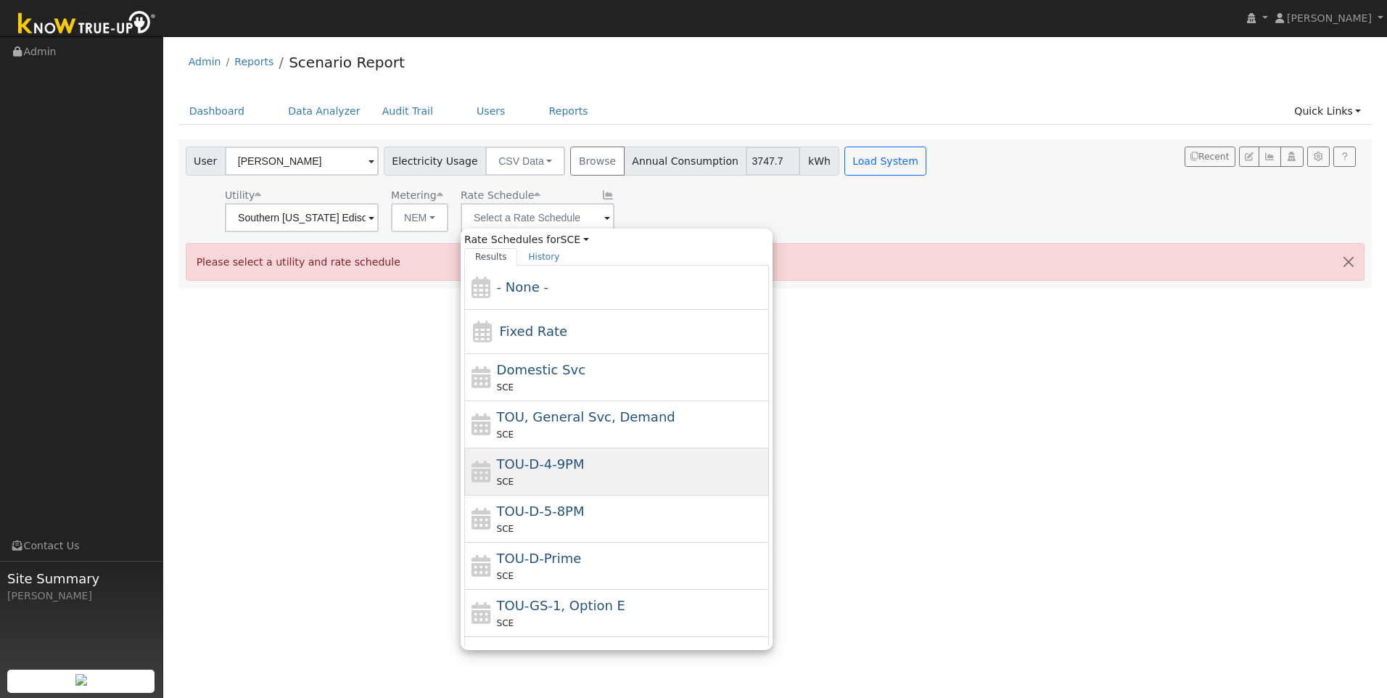
click at [582, 472] on div "TOU-D-4-9PM SCE" at bounding box center [631, 471] width 269 height 35
type input "TOU-D-4-9PM"
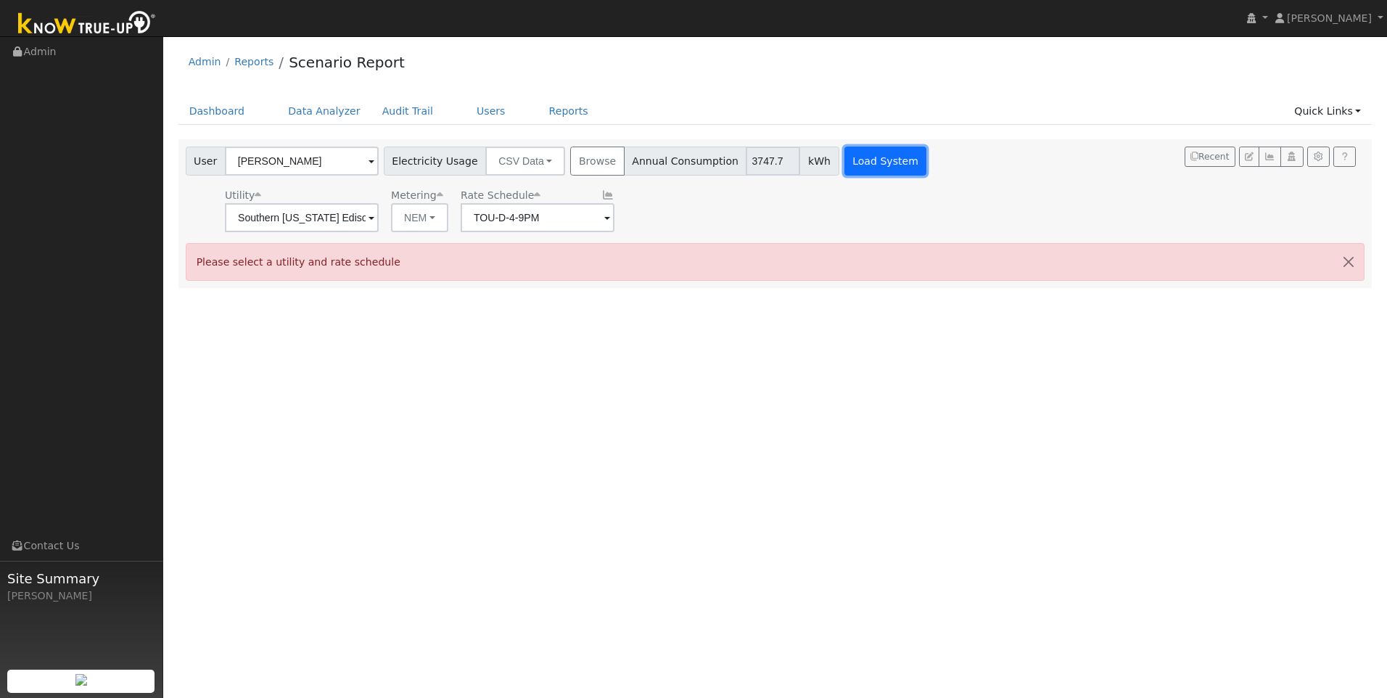
click at [844, 161] on button "Load System" at bounding box center [885, 160] width 83 height 29
